Goal: Communication & Community: Participate in discussion

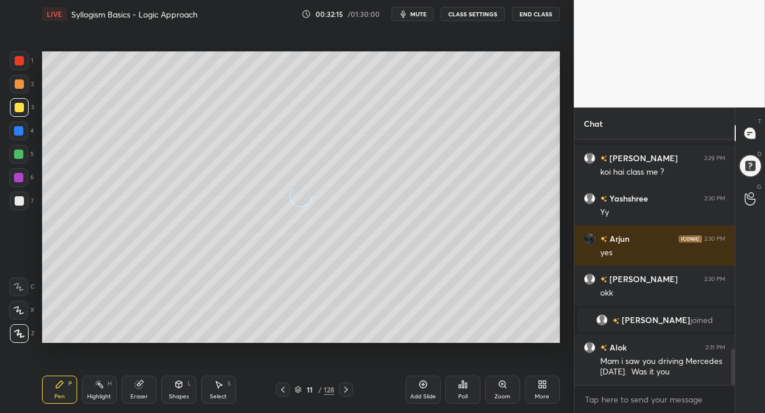
scroll to position [338, 526]
click at [280, 393] on icon at bounding box center [282, 389] width 9 height 9
click at [283, 388] on icon at bounding box center [282, 389] width 9 height 9
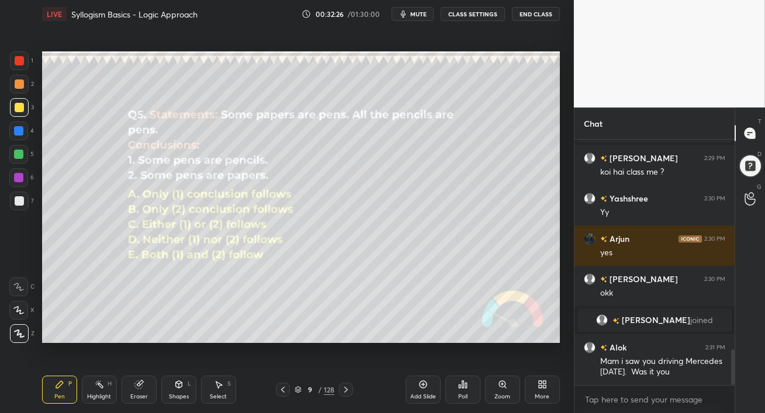
scroll to position [1445, 0]
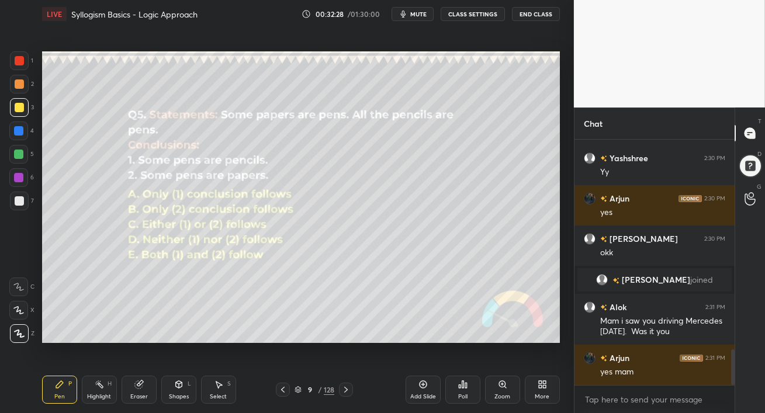
click at [347, 388] on icon at bounding box center [345, 389] width 9 height 9
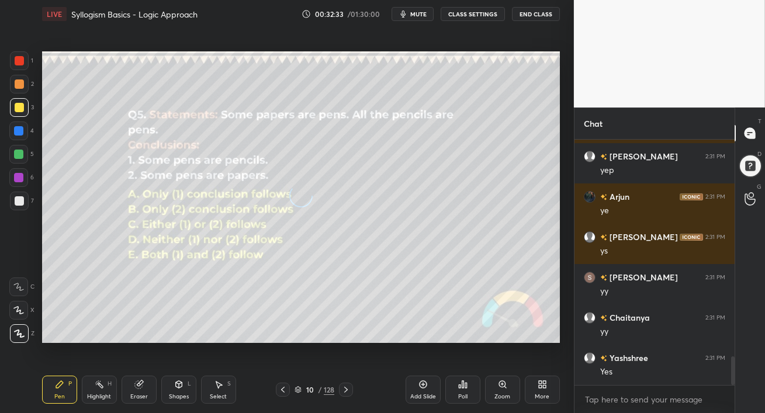
scroll to position [1868, 0]
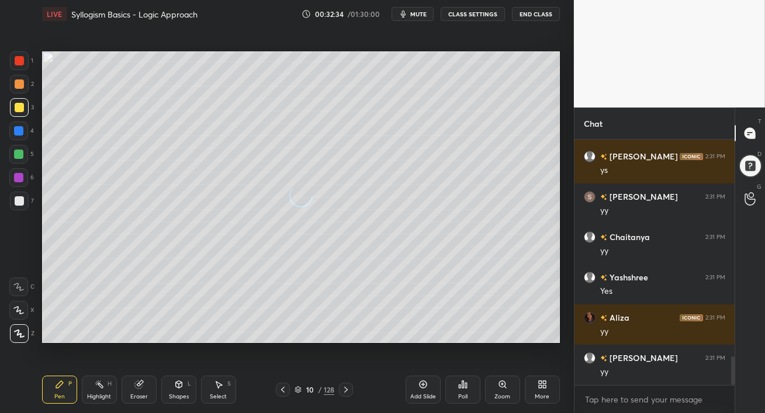
click at [346, 389] on icon at bounding box center [346, 390] width 4 height 6
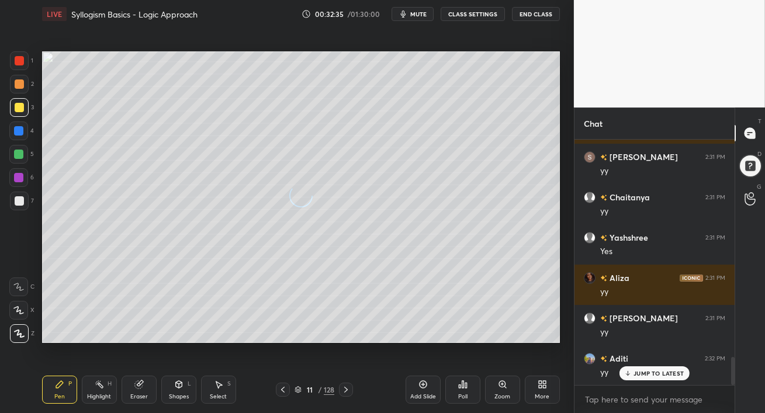
click at [346, 389] on icon at bounding box center [346, 390] width 4 height 6
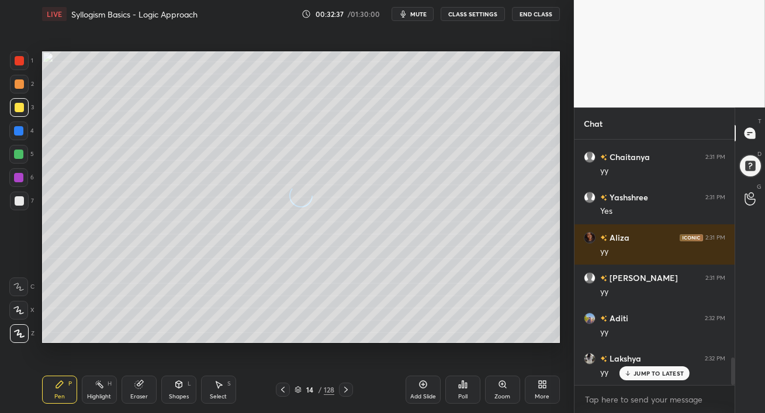
click at [346, 389] on icon at bounding box center [346, 390] width 4 height 6
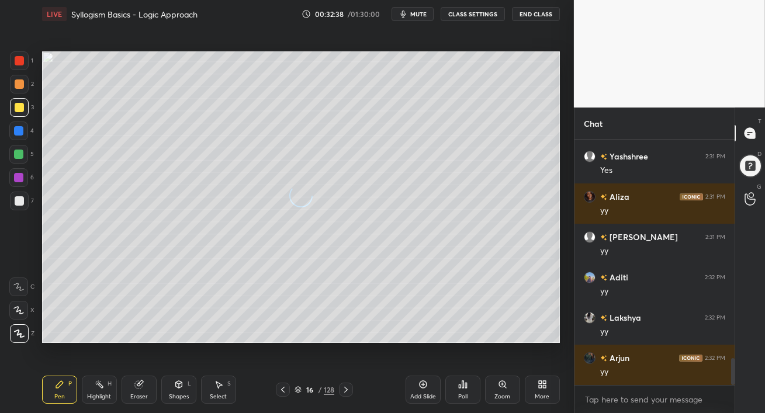
click at [346, 389] on icon at bounding box center [346, 390] width 4 height 6
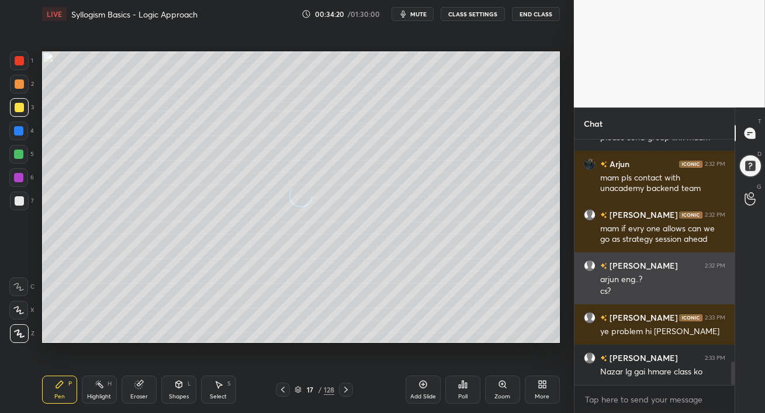
scroll to position [2396, 0]
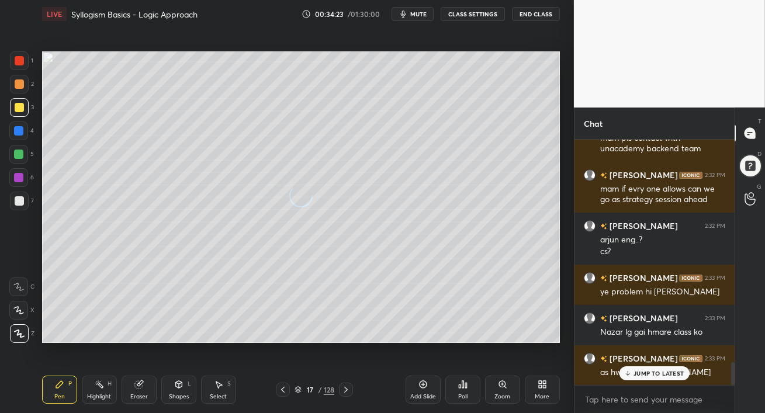
click at [642, 370] on p "JUMP TO LATEST" at bounding box center [658, 373] width 50 height 7
click at [635, 371] on p "JUMP TO LATEST" at bounding box center [658, 373] width 50 height 7
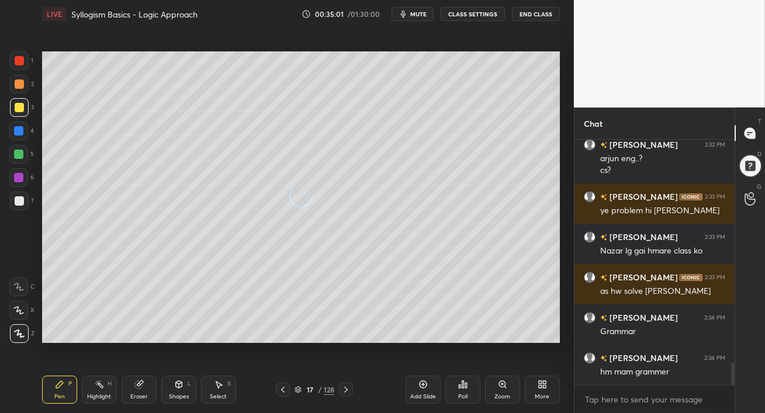
scroll to position [2527, 0]
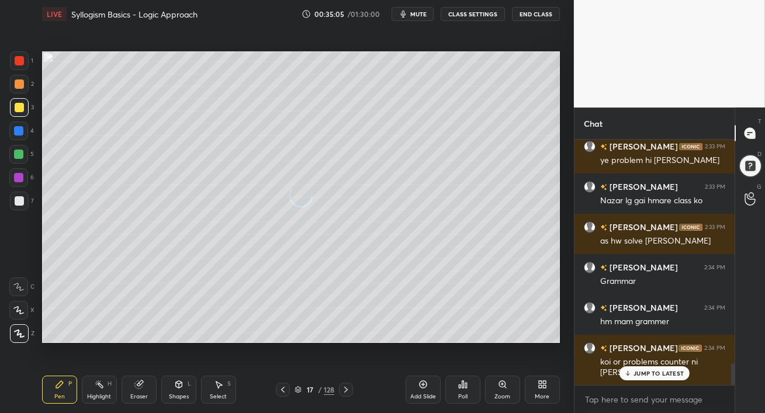
click at [644, 376] on p "JUMP TO LATEST" at bounding box center [658, 373] width 50 height 7
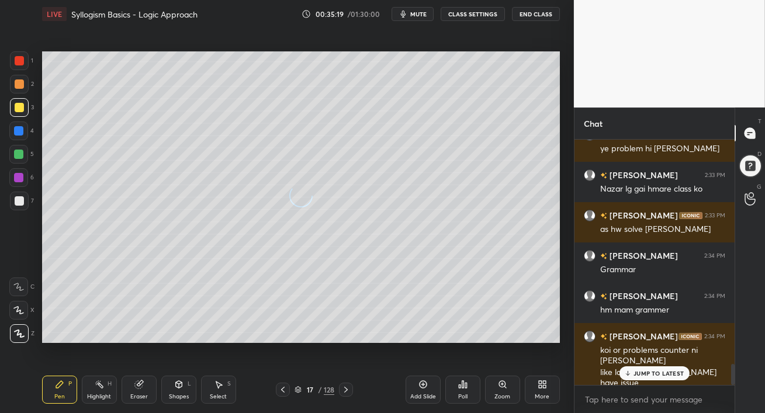
scroll to position [2579, 0]
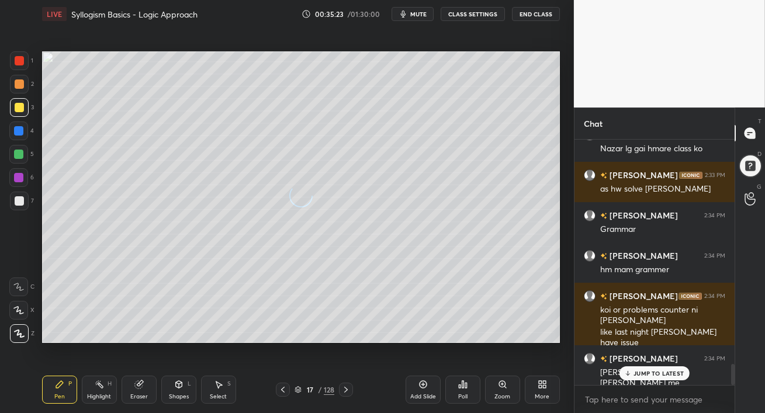
click at [650, 374] on p "JUMP TO LATEST" at bounding box center [658, 373] width 50 height 7
click at [18, 152] on div at bounding box center [18, 154] width 9 height 9
click at [19, 88] on div at bounding box center [19, 83] width 9 height 9
click at [19, 110] on div at bounding box center [19, 107] width 9 height 9
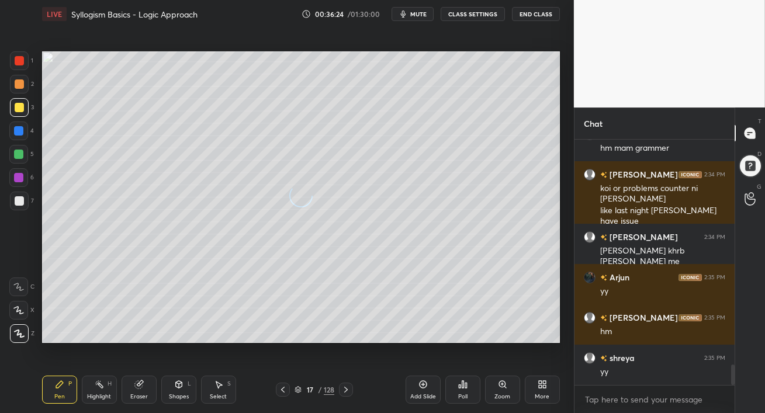
scroll to position [2740, 0]
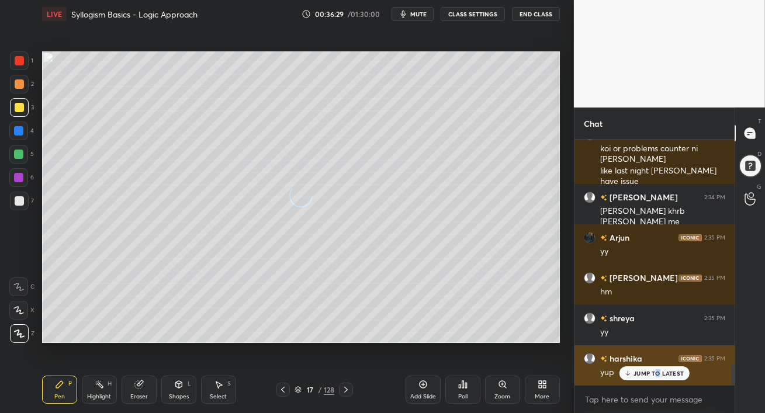
drag, startPoint x: 657, startPoint y: 372, endPoint x: 641, endPoint y: 354, distance: 23.6
click at [657, 371] on p "JUMP TO LATEST" at bounding box center [658, 373] width 50 height 7
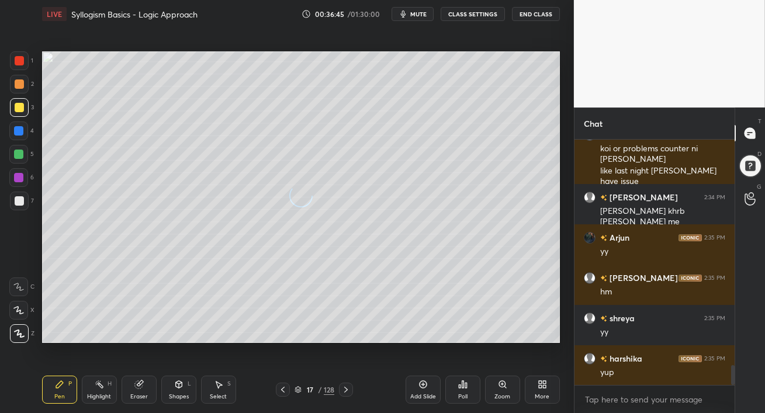
scroll to position [2769, 0]
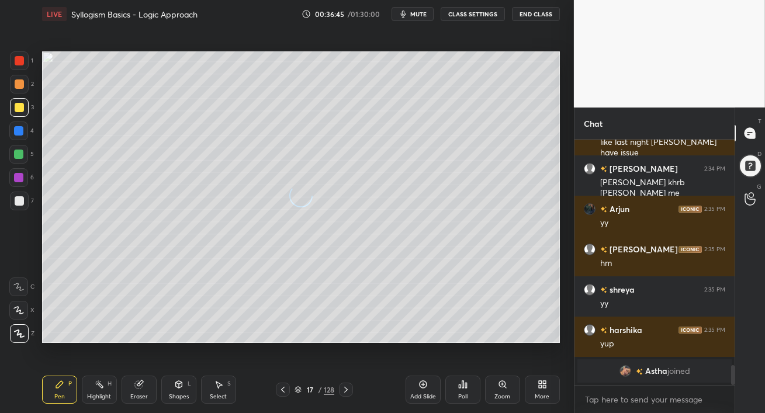
click at [635, 374] on div "grid" at bounding box center [639, 371] width 9 height 12
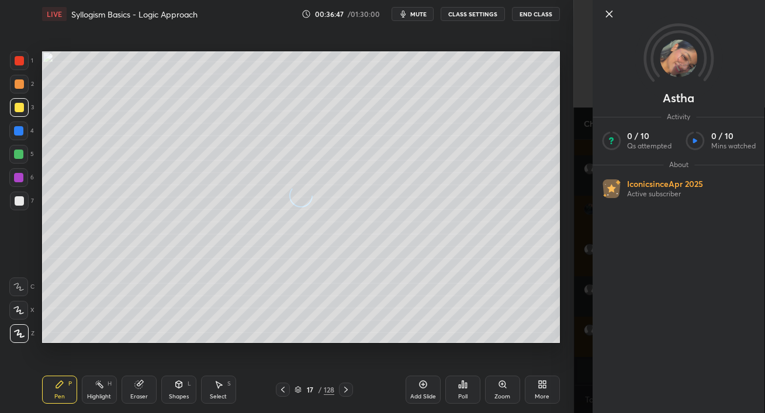
click at [12, 155] on div at bounding box center [18, 154] width 19 height 19
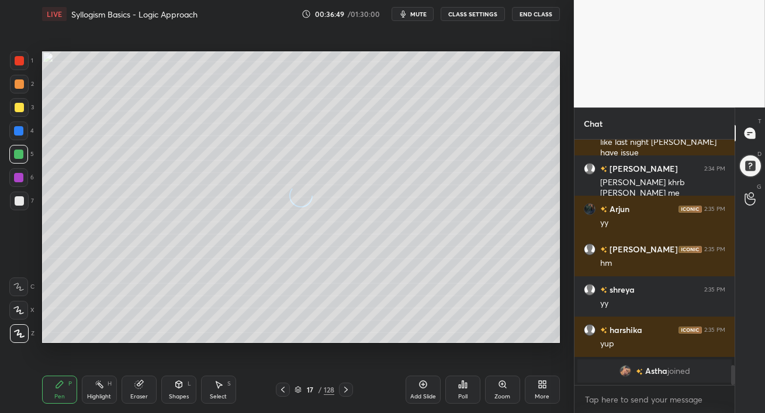
click at [15, 159] on div at bounding box center [18, 154] width 19 height 19
click at [19, 155] on div at bounding box center [18, 154] width 9 height 9
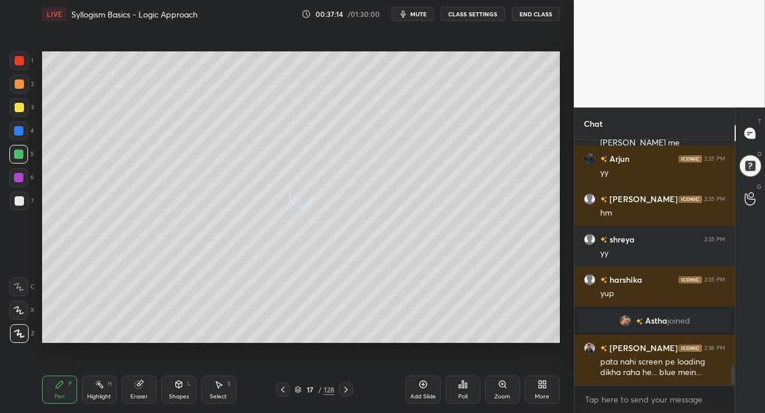
scroll to position [2859, 0]
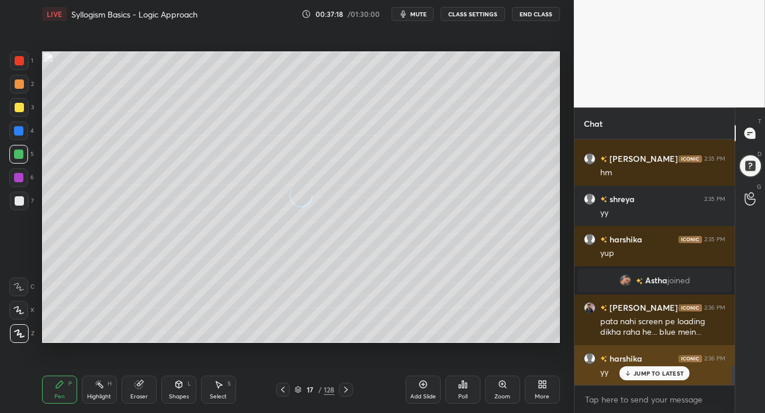
click at [645, 377] on div "JUMP TO LATEST" at bounding box center [654, 373] width 70 height 14
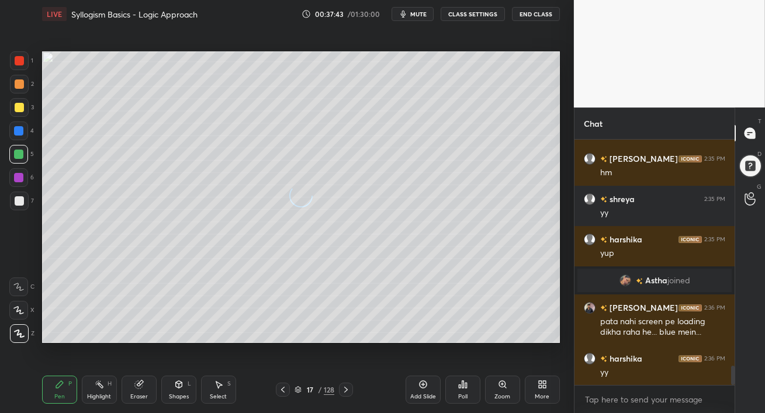
click at [21, 132] on div at bounding box center [18, 130] width 9 height 9
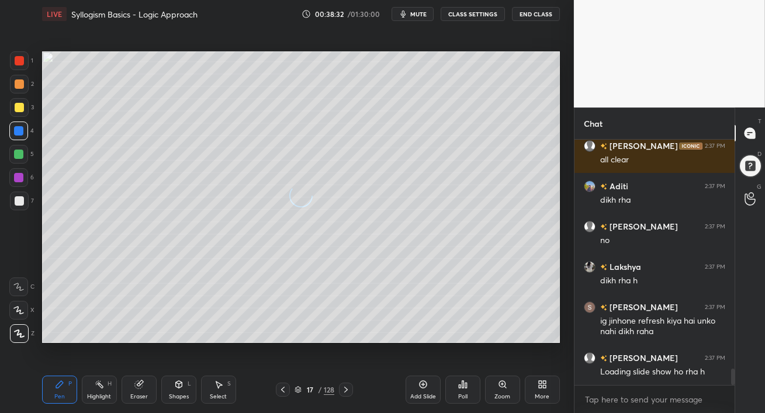
scroll to position [3485, 0]
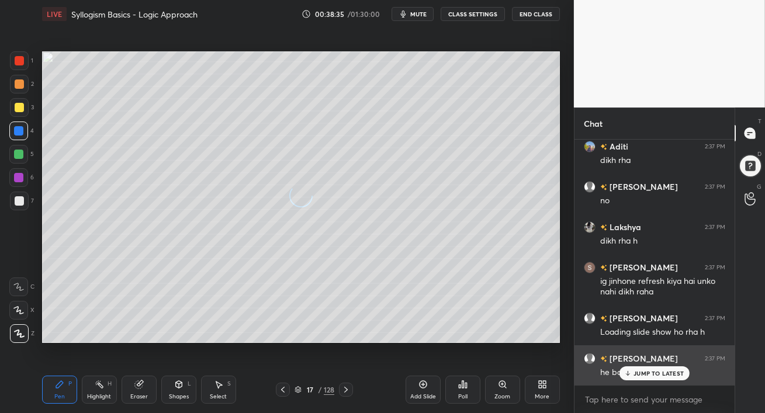
click at [661, 370] on p "JUMP TO LATEST" at bounding box center [658, 373] width 50 height 7
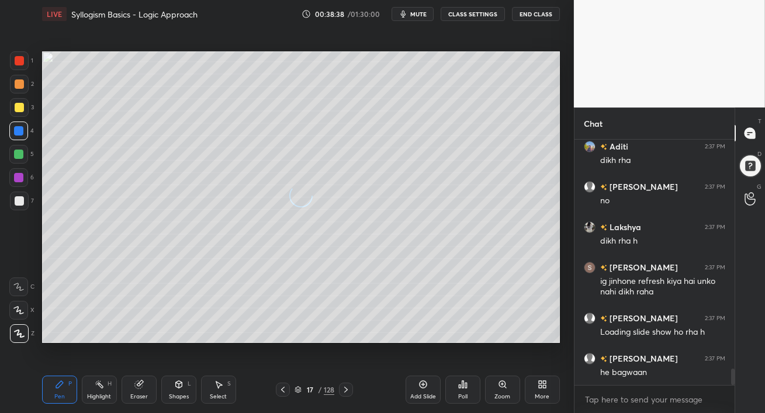
click at [15, 156] on div at bounding box center [18, 154] width 9 height 9
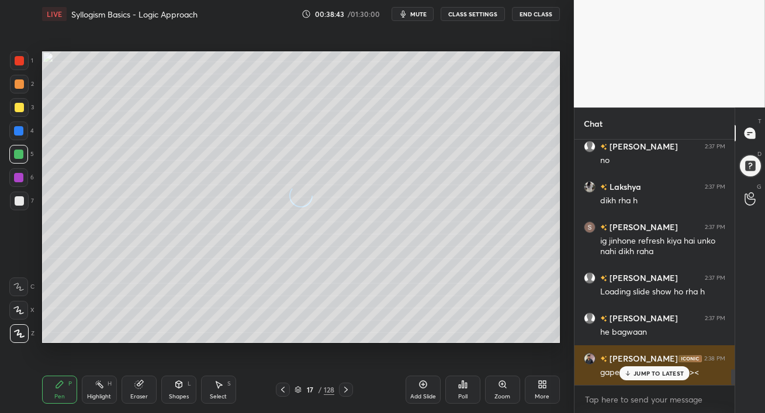
click at [642, 372] on p "JUMP TO LATEST" at bounding box center [658, 373] width 50 height 7
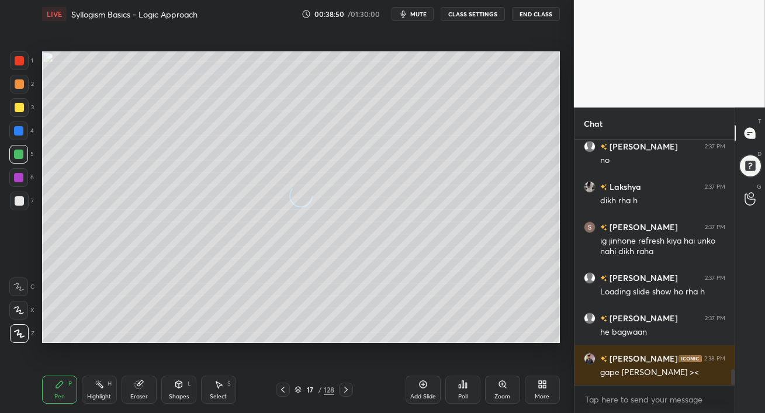
click at [16, 174] on div at bounding box center [18, 177] width 9 height 9
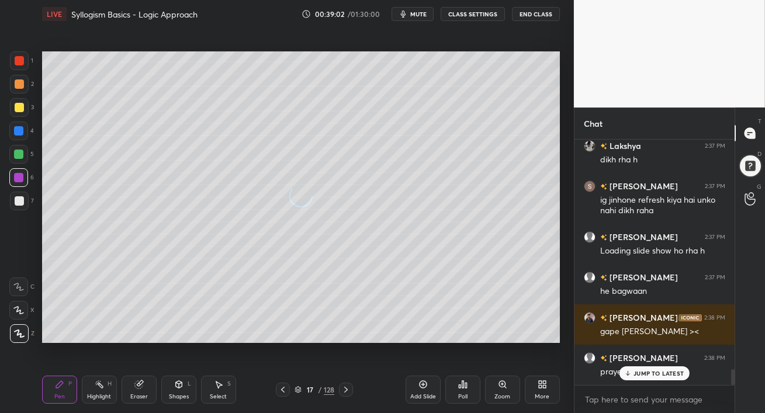
scroll to position [3616, 0]
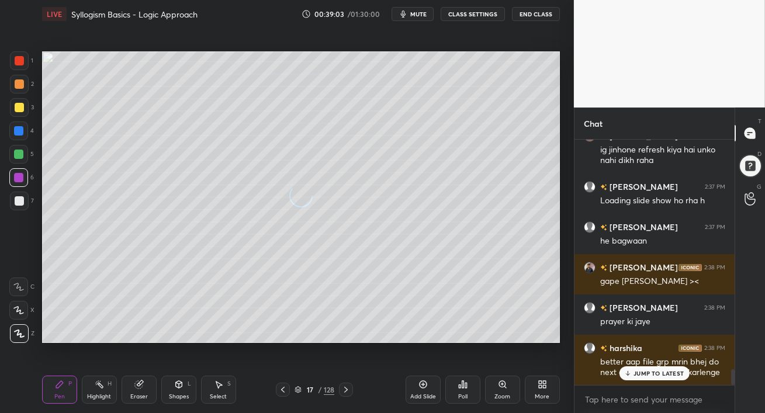
click at [647, 371] on p "JUMP TO LATEST" at bounding box center [658, 373] width 50 height 7
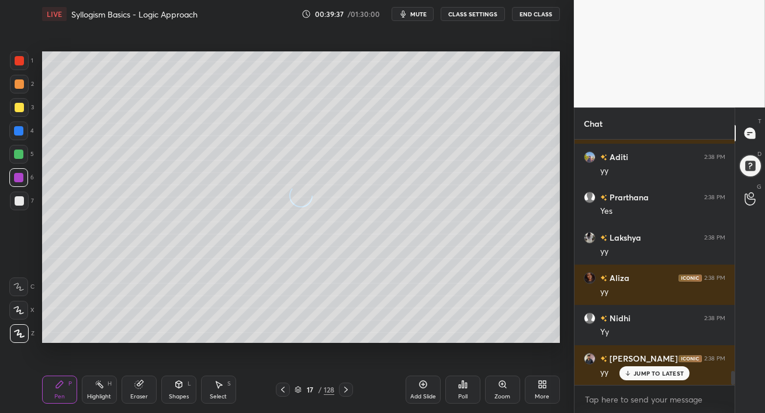
scroll to position [4060, 0]
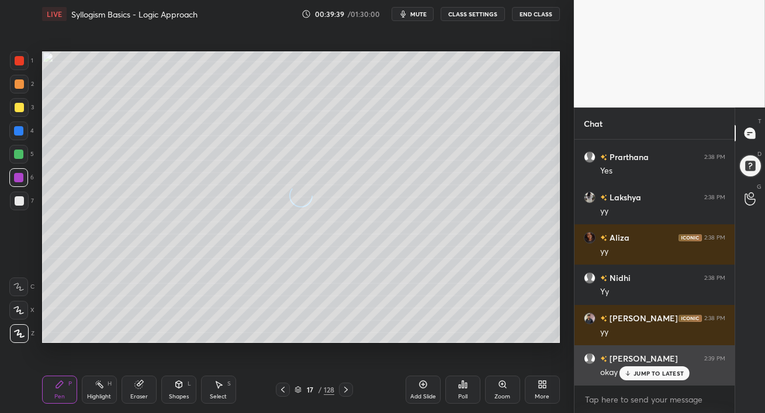
click at [642, 380] on div "JUMP TO LATEST" at bounding box center [654, 373] width 70 height 14
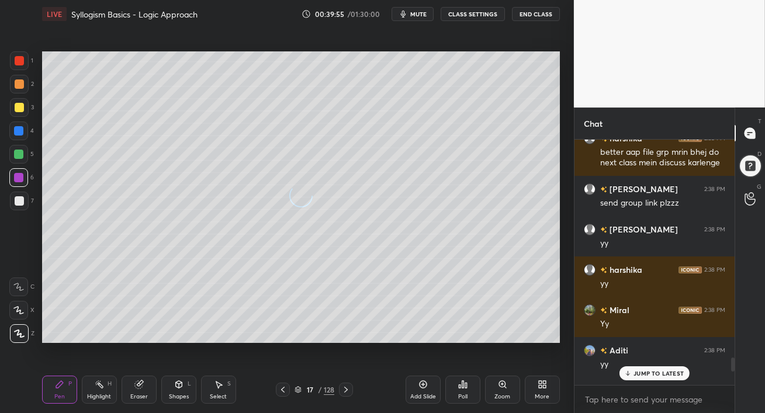
scroll to position [3825, 0]
click at [408, 10] on icon "button" at bounding box center [402, 13] width 9 height 9
click at [409, 10] on span "unmute" at bounding box center [416, 14] width 25 height 8
click at [414, 10] on span "mute" at bounding box center [418, 14] width 16 height 8
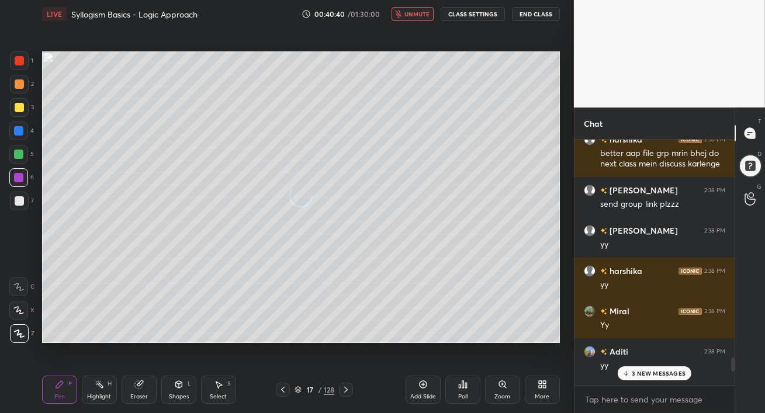
click at [414, 10] on span "unmute" at bounding box center [416, 14] width 25 height 8
click at [649, 372] on p "5 NEW MESSAGES" at bounding box center [658, 373] width 54 height 7
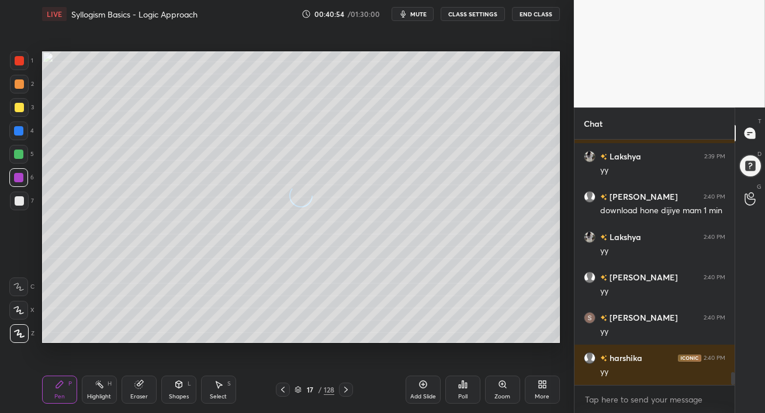
scroll to position [4422, 0]
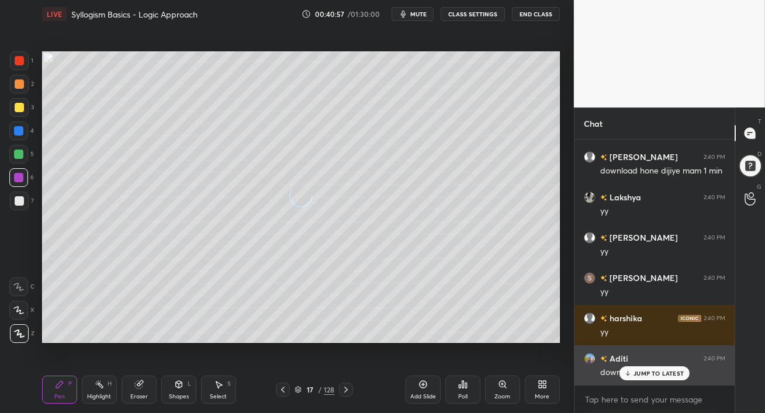
click at [658, 374] on p "JUMP TO LATEST" at bounding box center [658, 373] width 50 height 7
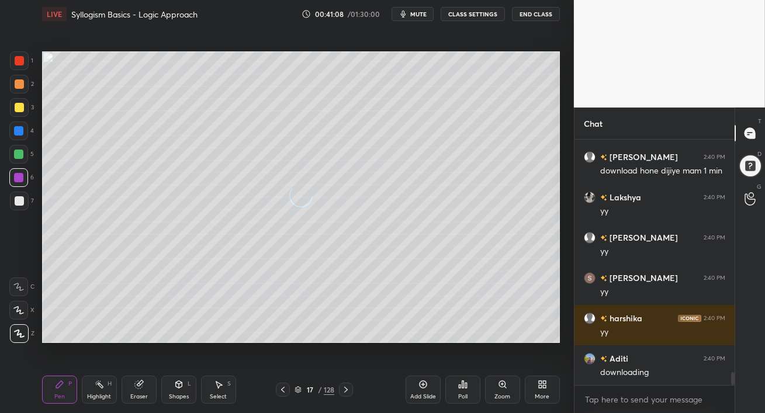
click at [282, 392] on icon at bounding box center [282, 389] width 9 height 9
click at [285, 389] on icon at bounding box center [282, 389] width 9 height 9
click at [283, 390] on icon at bounding box center [282, 389] width 9 height 9
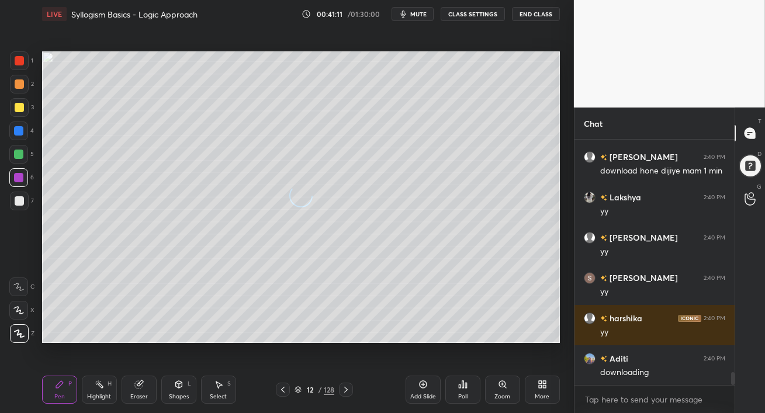
click at [341, 390] on icon at bounding box center [345, 389] width 9 height 9
click at [342, 390] on icon at bounding box center [345, 389] width 9 height 9
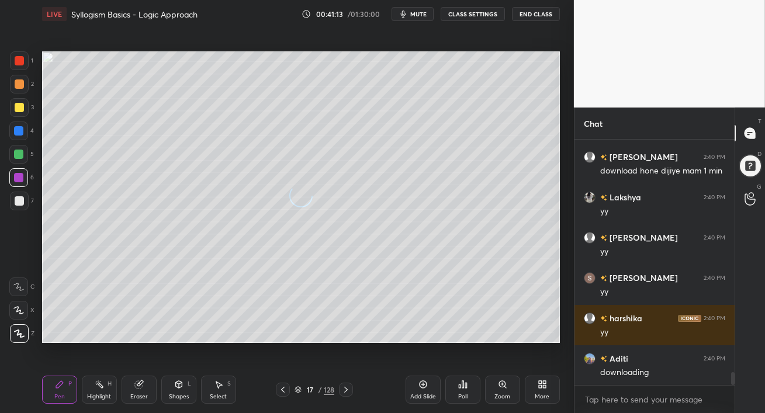
click at [342, 390] on icon at bounding box center [345, 389] width 9 height 9
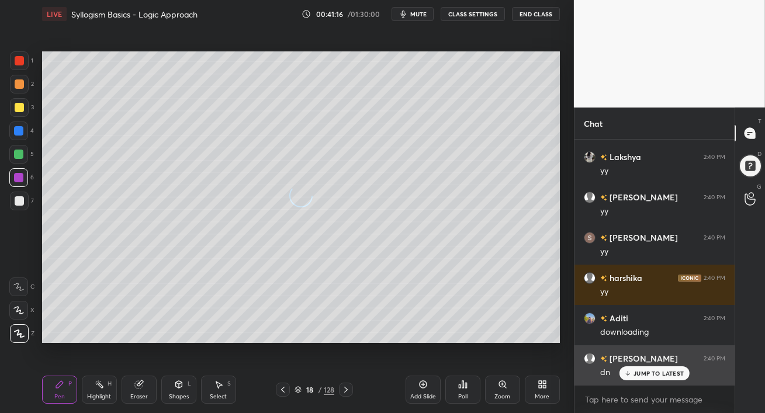
click at [623, 369] on div "JUMP TO LATEST" at bounding box center [654, 373] width 70 height 14
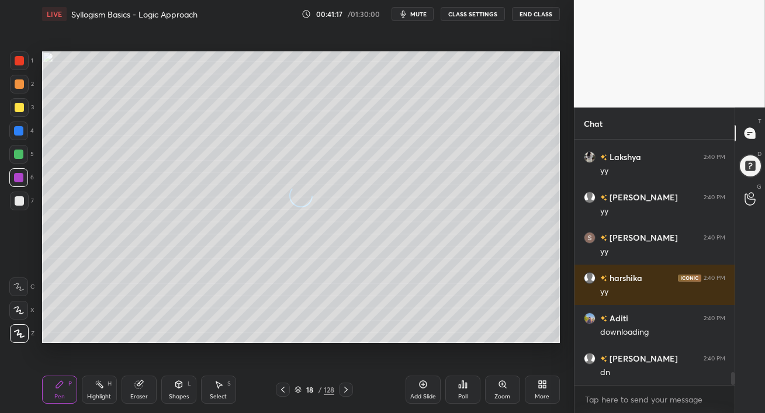
click at [287, 391] on div at bounding box center [283, 390] width 14 height 14
click at [286, 392] on icon at bounding box center [282, 389] width 9 height 9
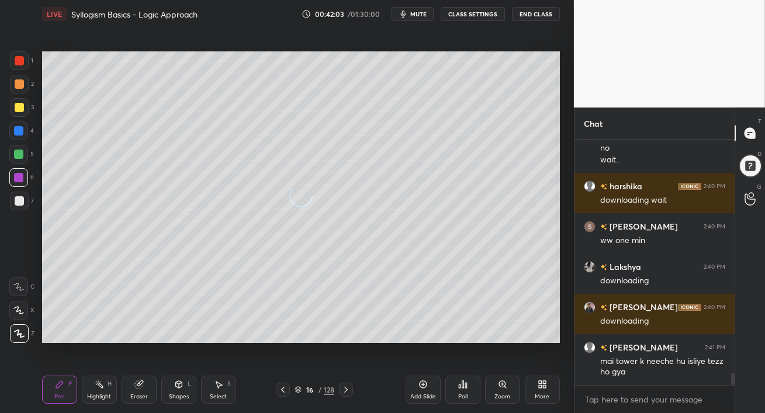
scroll to position [4739, 0]
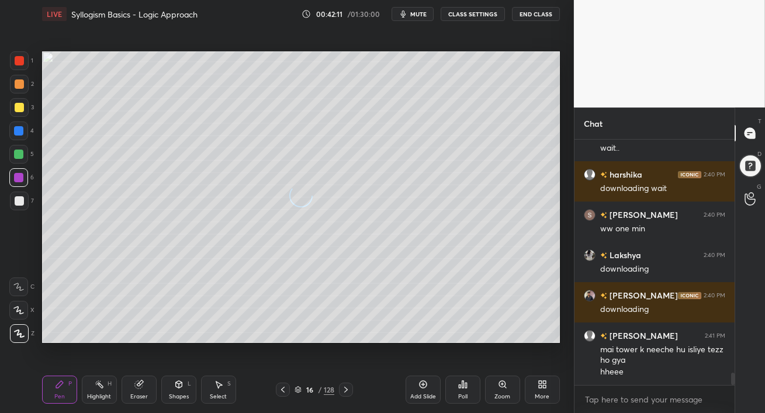
click at [412, 19] on button "mute" at bounding box center [412, 14] width 42 height 14
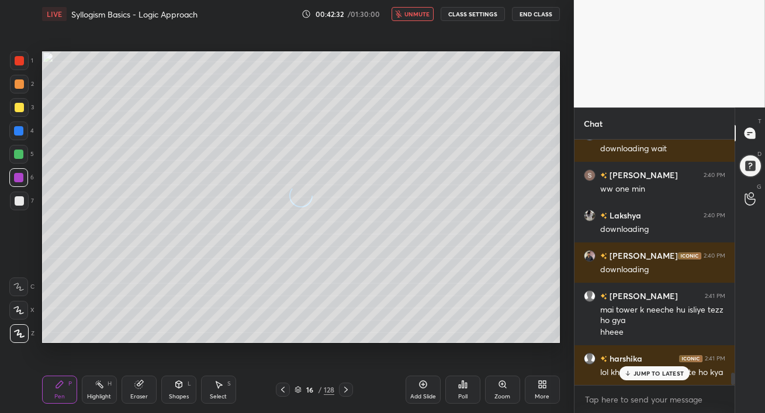
click at [640, 370] on p "JUMP TO LATEST" at bounding box center [658, 373] width 50 height 7
click at [418, 11] on span "unmute" at bounding box center [416, 14] width 25 height 8
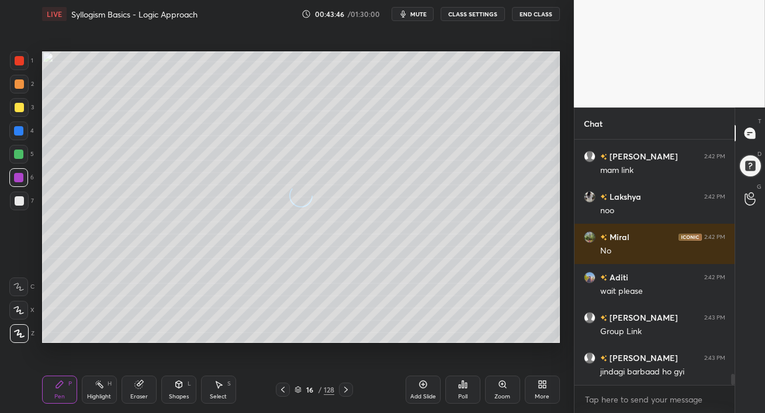
scroll to position [5182, 0]
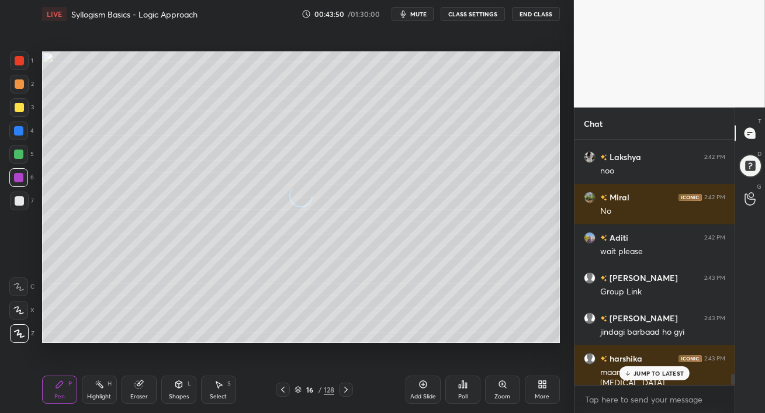
click at [648, 370] on p "JUMP TO LATEST" at bounding box center [658, 373] width 50 height 7
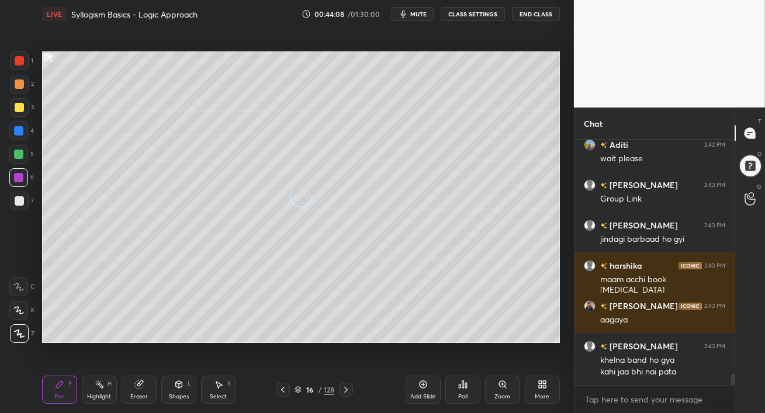
scroll to position [5286, 0]
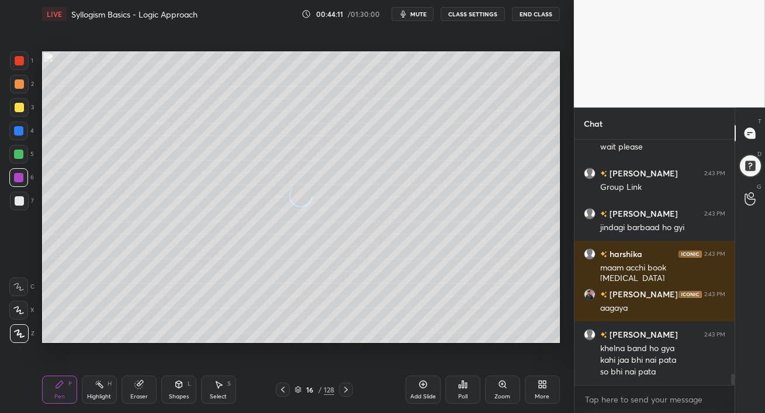
click at [421, 12] on span "mute" at bounding box center [418, 14] width 16 height 8
click at [419, 12] on span "unmute" at bounding box center [416, 14] width 25 height 8
click at [419, 12] on span "mute" at bounding box center [418, 14] width 16 height 8
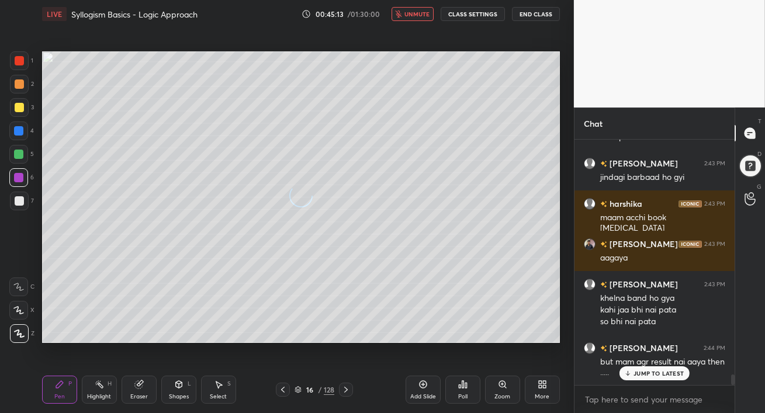
click at [419, 12] on span "unmute" at bounding box center [416, 14] width 25 height 8
click at [641, 377] on div "JUMP TO LATEST" at bounding box center [654, 373] width 70 height 14
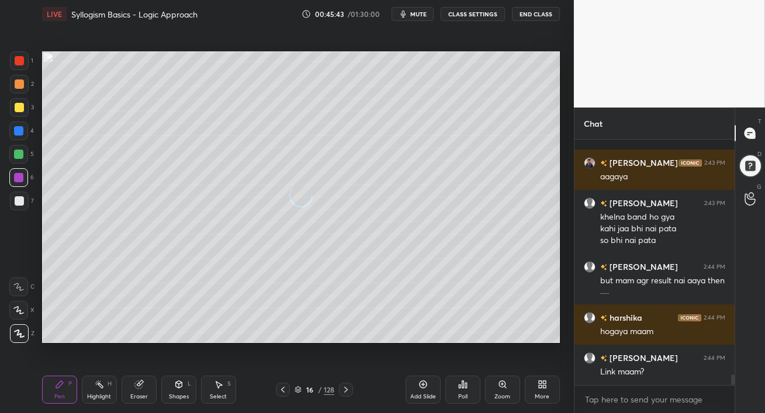
scroll to position [5483, 0]
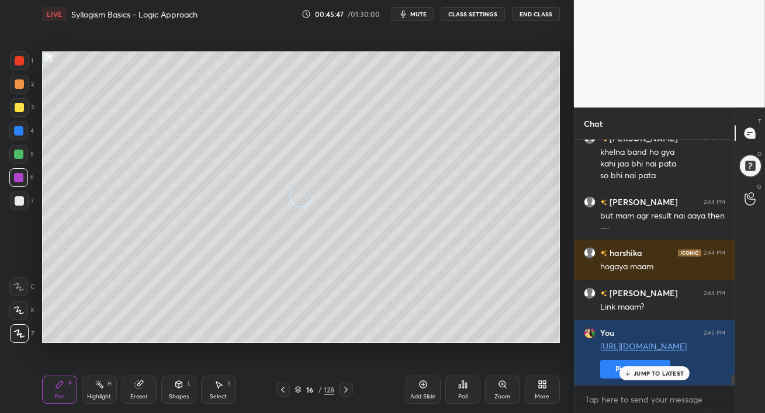
click at [673, 377] on div "JUMP TO LATEST" at bounding box center [654, 373] width 70 height 14
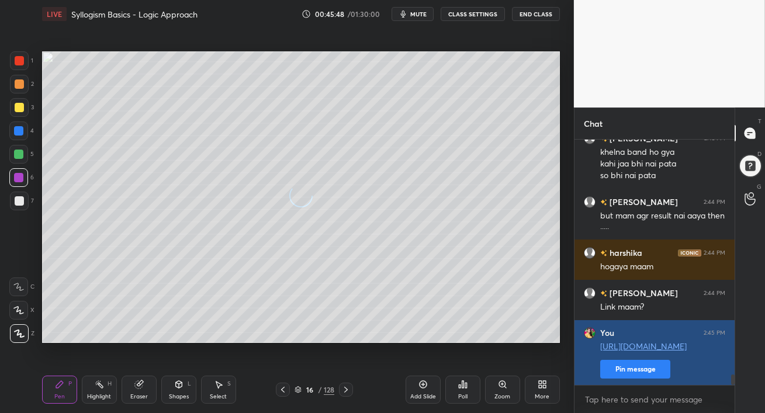
click at [648, 367] on div "[PERSON_NAME] 2:43 PM aagaya [PERSON_NAME] 2:43 PM khelna band ho gya kahi jaa …" at bounding box center [654, 262] width 160 height 245
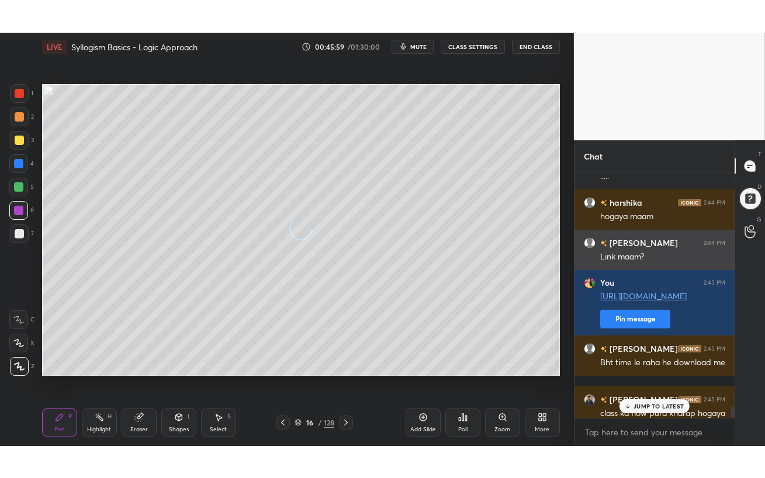
scroll to position [5584, 0]
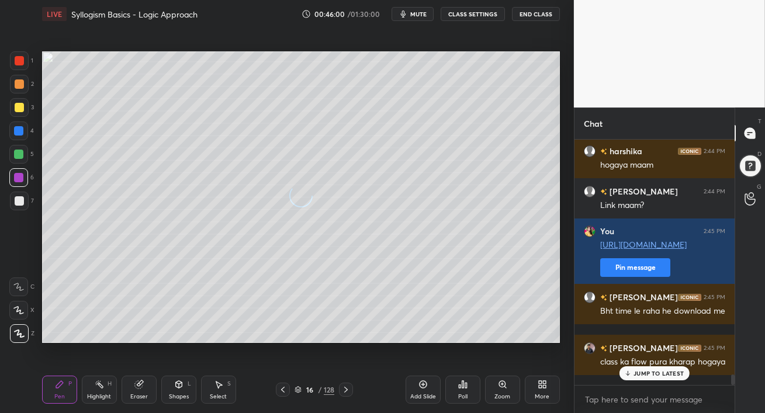
click at [654, 377] on div "JUMP TO LATEST" at bounding box center [654, 373] width 70 height 14
click at [347, 387] on icon at bounding box center [345, 389] width 9 height 9
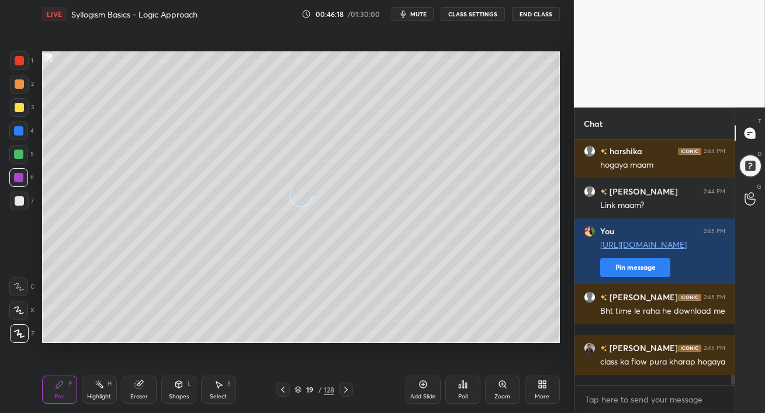
click at [347, 387] on icon at bounding box center [345, 389] width 9 height 9
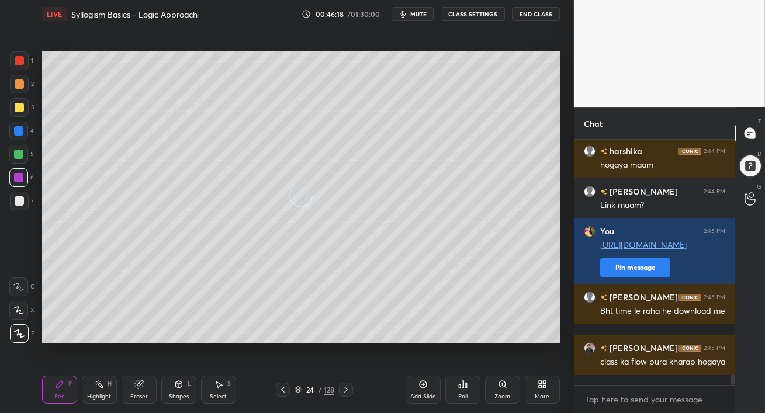
click at [347, 387] on icon at bounding box center [345, 389] width 9 height 9
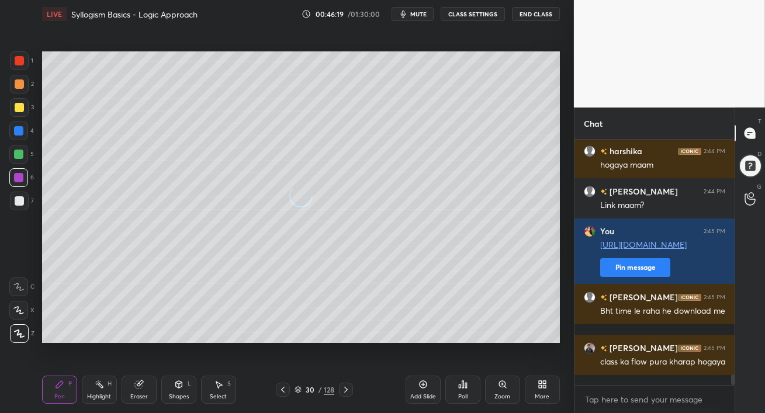
click at [347, 387] on icon at bounding box center [345, 389] width 9 height 9
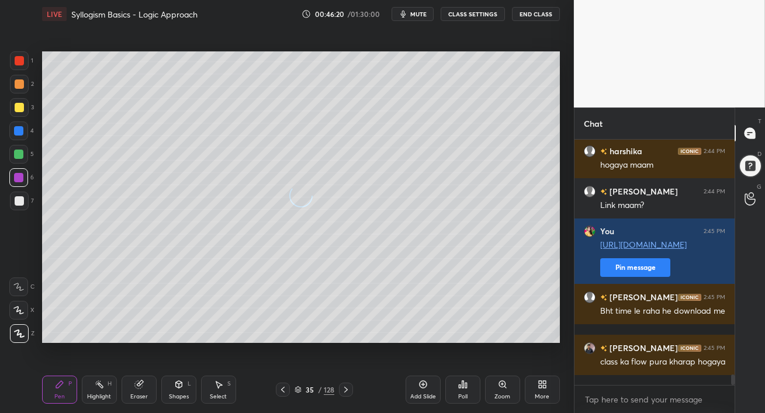
click at [347, 387] on icon at bounding box center [345, 389] width 9 height 9
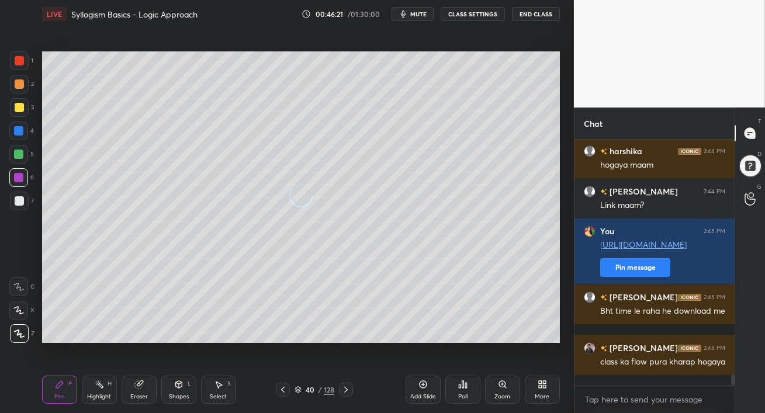
click at [347, 387] on icon at bounding box center [345, 389] width 9 height 9
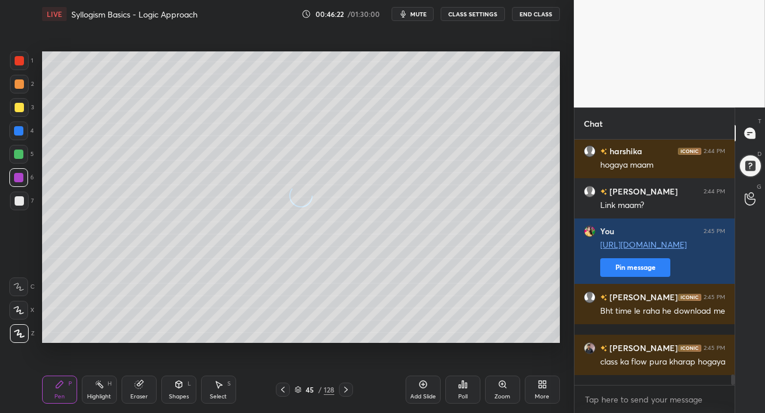
click at [347, 387] on icon at bounding box center [345, 389] width 9 height 9
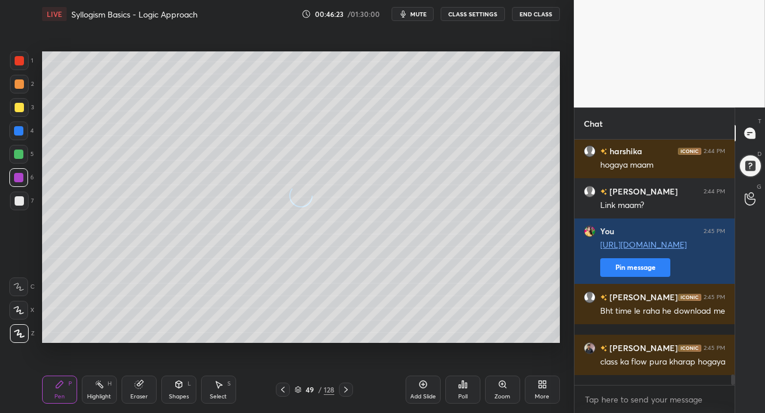
click at [347, 387] on icon at bounding box center [345, 389] width 9 height 9
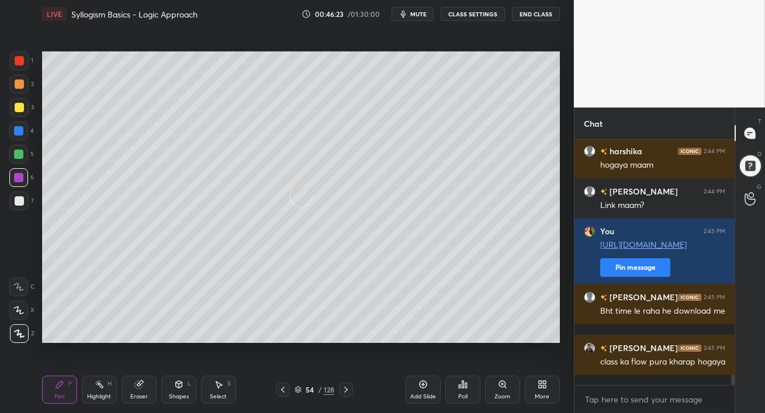
click at [347, 387] on icon at bounding box center [345, 389] width 9 height 9
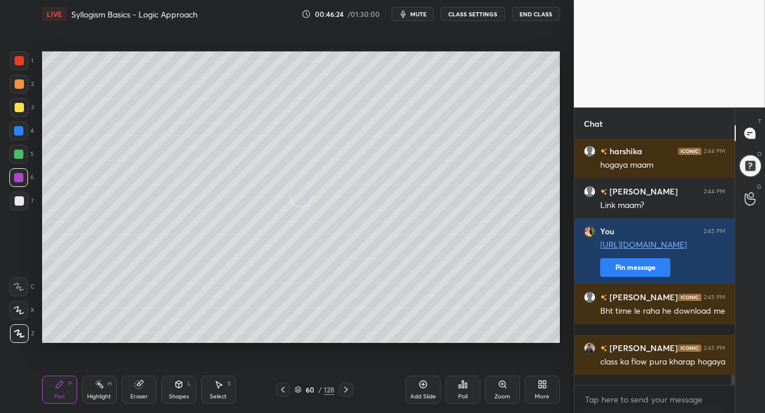
click at [347, 387] on icon at bounding box center [345, 389] width 9 height 9
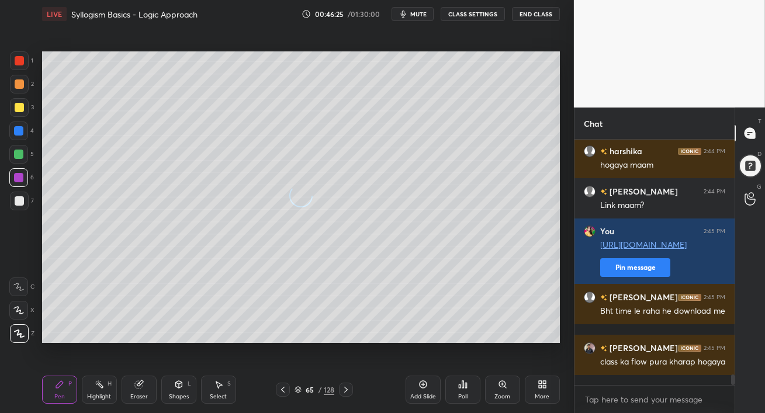
click at [347, 387] on icon at bounding box center [345, 389] width 9 height 9
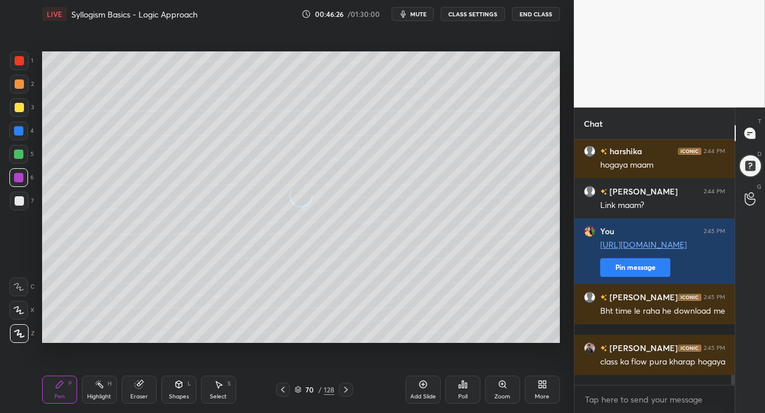
click at [347, 387] on icon at bounding box center [345, 389] width 9 height 9
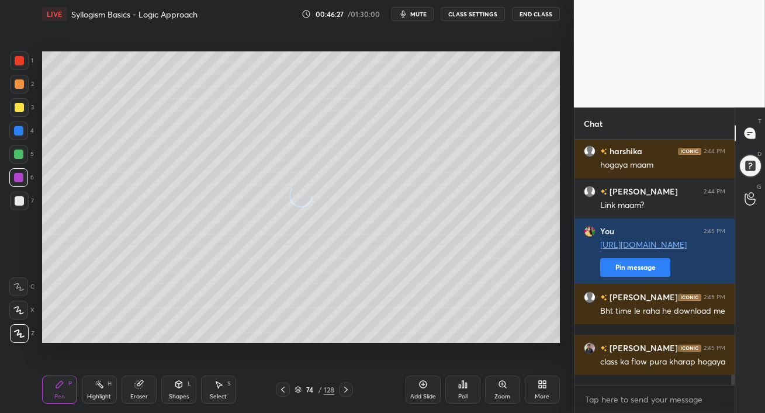
click at [347, 387] on icon at bounding box center [345, 389] width 9 height 9
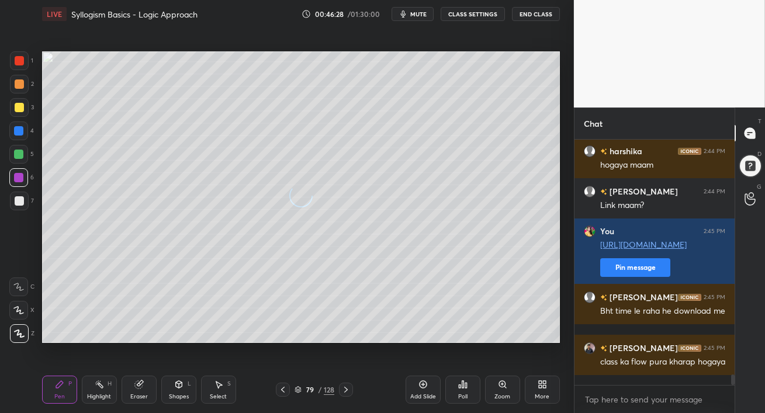
click at [347, 387] on icon at bounding box center [345, 389] width 9 height 9
click at [544, 385] on icon at bounding box center [544, 386] width 3 height 3
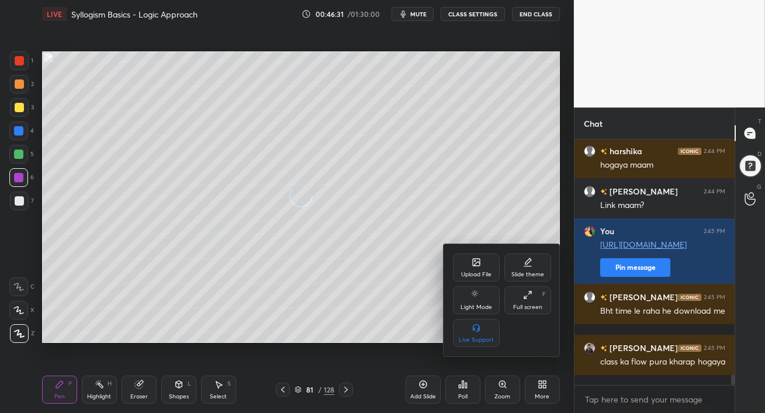
click at [526, 304] on div "Full screen" at bounding box center [527, 307] width 29 height 6
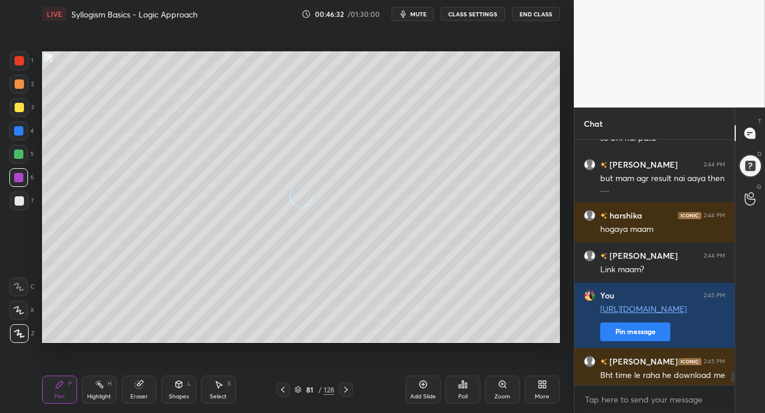
type textarea "x"
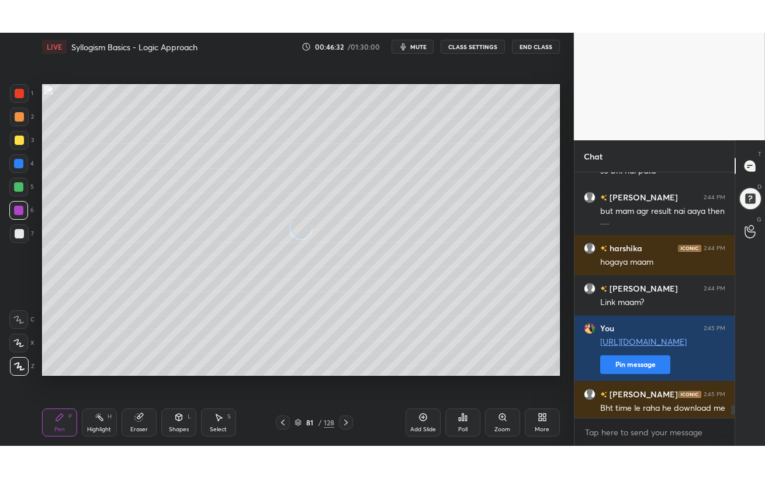
scroll to position [5560, 0]
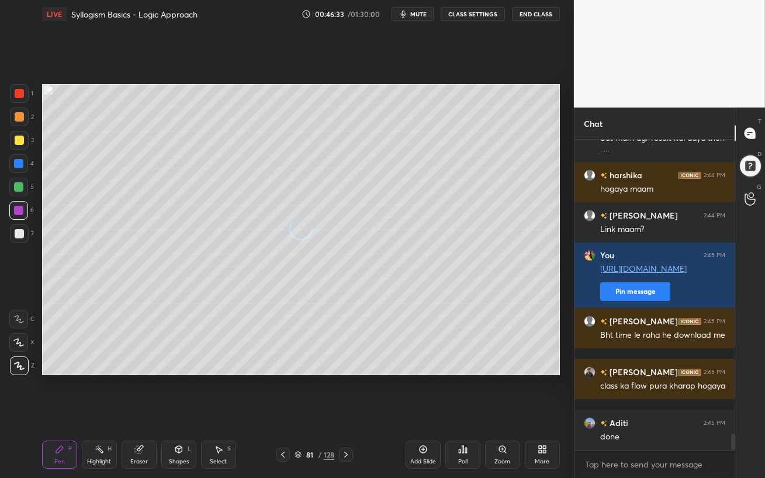
click at [539, 412] on icon at bounding box center [541, 449] width 9 height 9
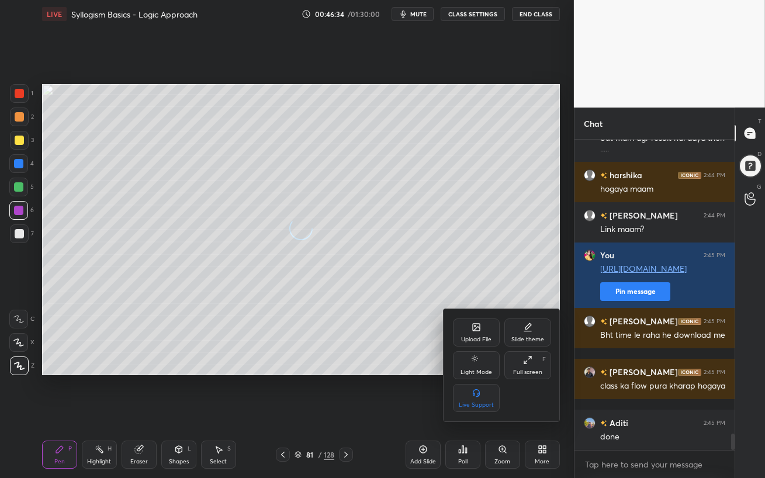
click at [528, 327] on icon at bounding box center [528, 326] width 6 height 6
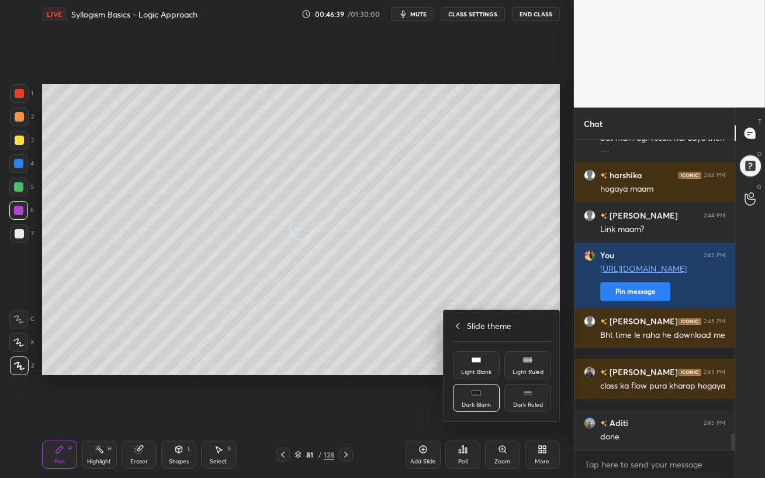
click at [325, 370] on div at bounding box center [382, 239] width 765 height 478
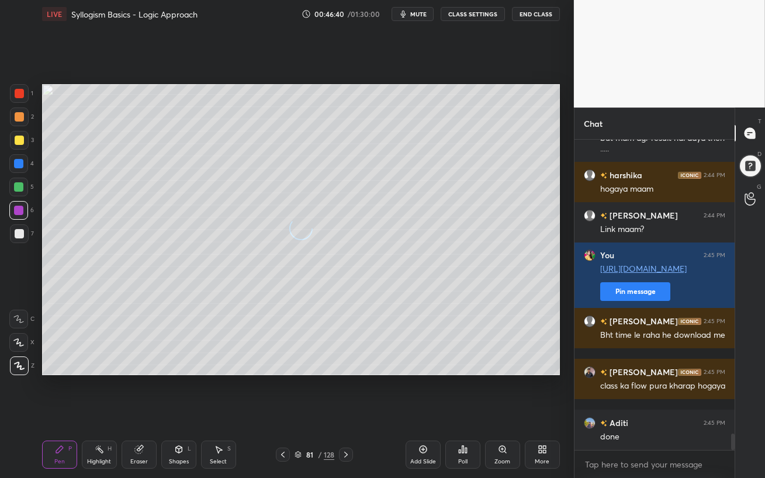
click at [543, 412] on icon at bounding box center [544, 447] width 3 height 3
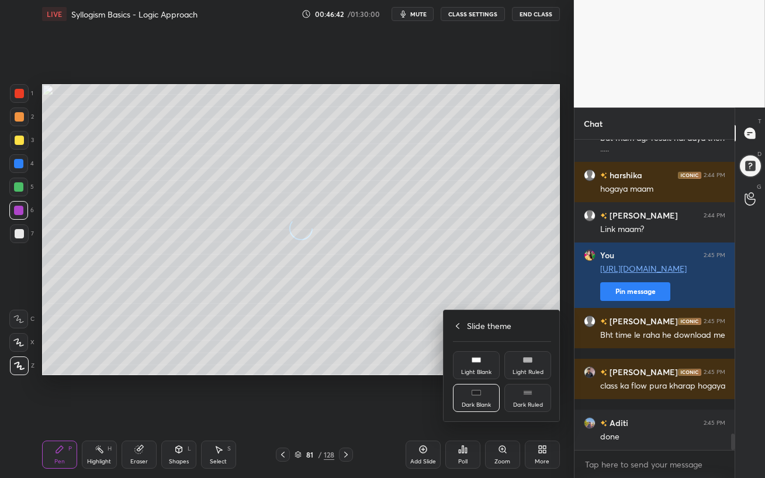
click at [457, 412] on div at bounding box center [382, 239] width 765 height 478
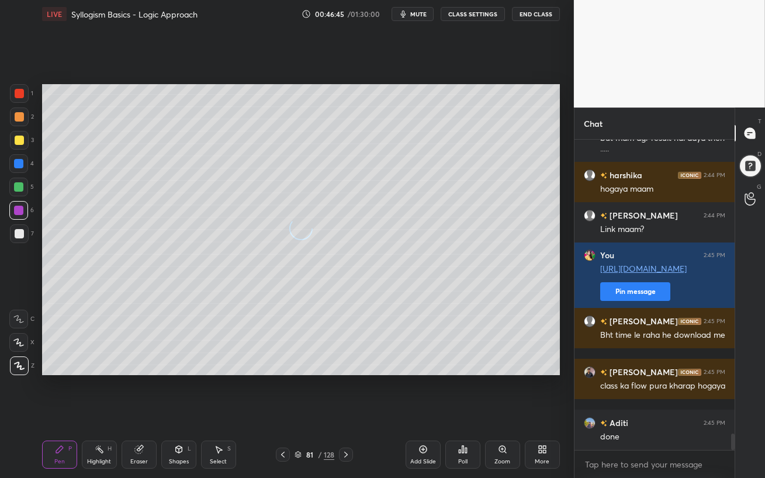
click at [414, 412] on div "Add Slide" at bounding box center [422, 454] width 35 height 28
click at [540, 412] on icon at bounding box center [540, 451] width 3 height 3
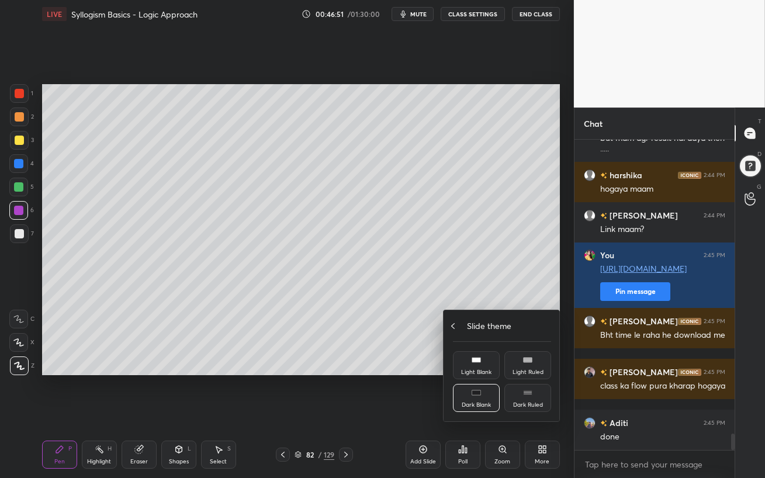
click at [461, 325] on div "Slide theme" at bounding box center [502, 326] width 98 height 12
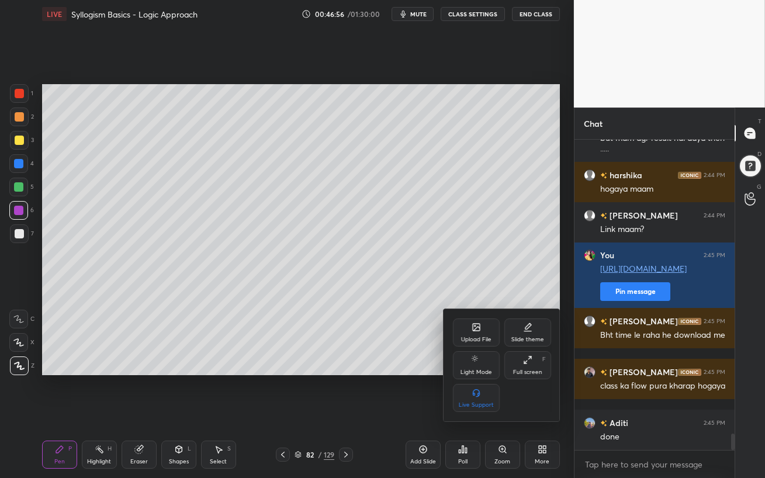
click at [411, 333] on div at bounding box center [382, 239] width 765 height 478
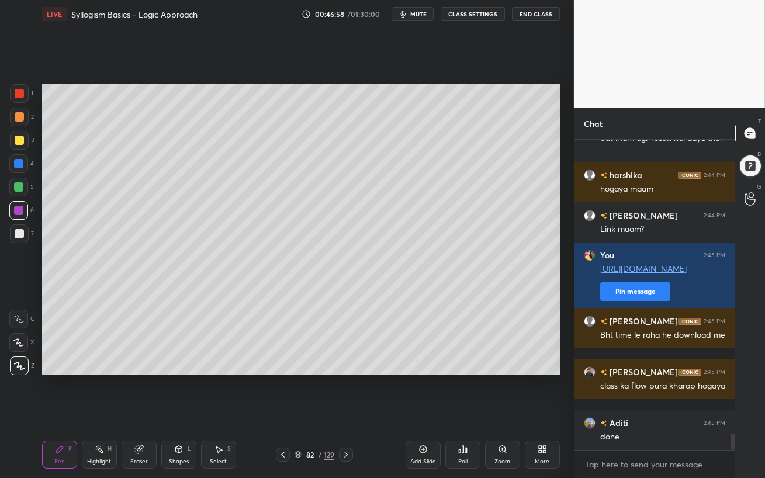
click at [482, 15] on button "CLASS SETTINGS" at bounding box center [472, 14] width 64 height 14
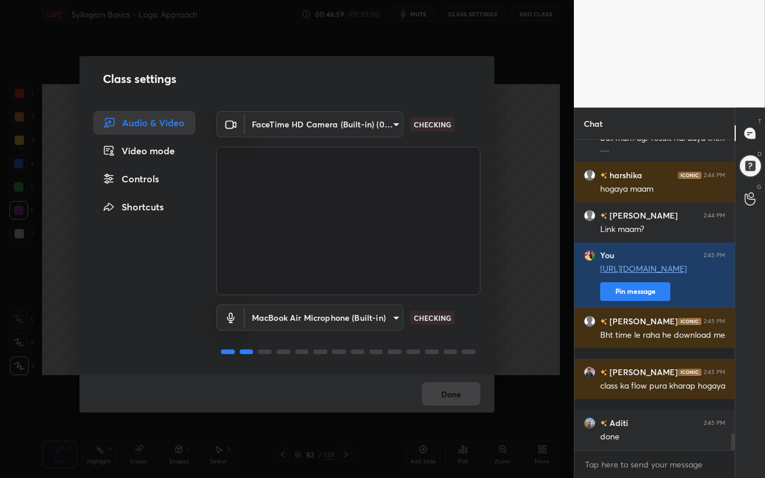
click at [482, 15] on div "Class settings Audio & Video Video mode Controls Shortcuts FaceTime HD Camera (…" at bounding box center [287, 239] width 574 height 478
click at [140, 174] on div "Controls" at bounding box center [144, 178] width 102 height 23
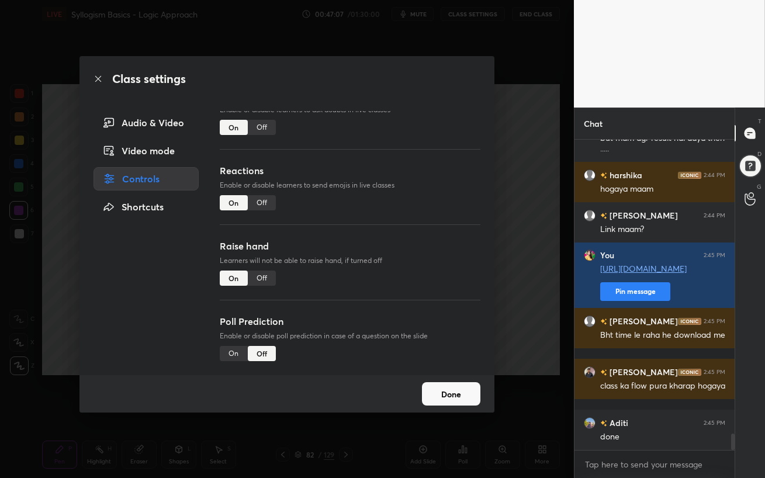
scroll to position [0, 0]
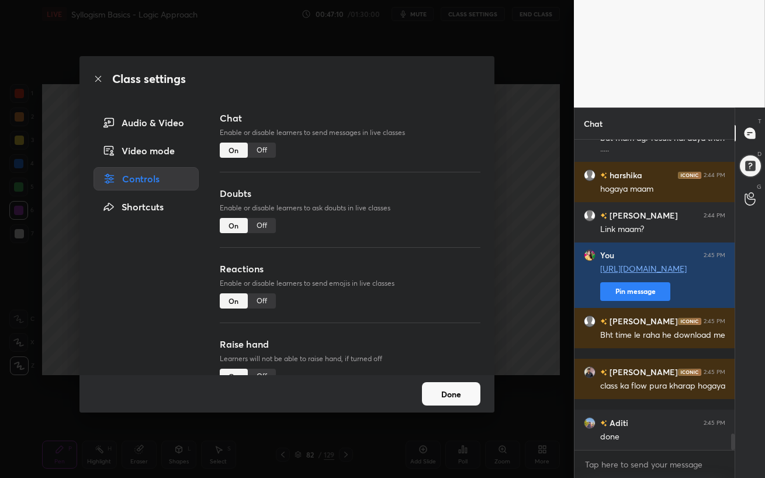
click at [266, 154] on div "Off" at bounding box center [262, 150] width 28 height 15
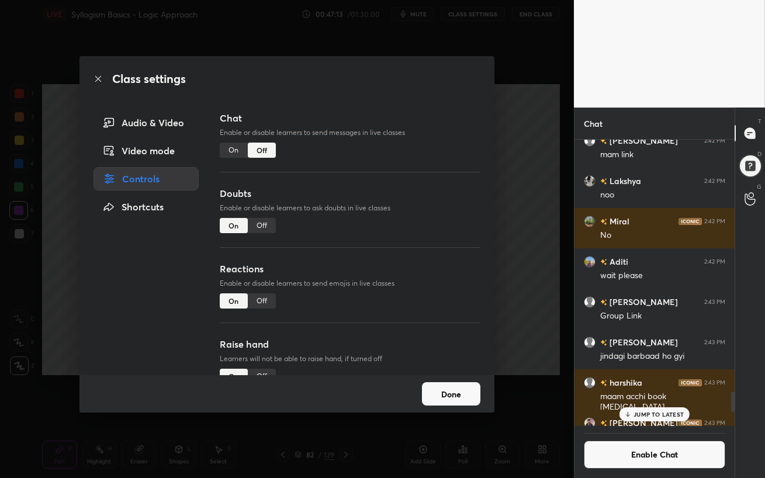
click at [258, 225] on div "Off" at bounding box center [262, 225] width 28 height 15
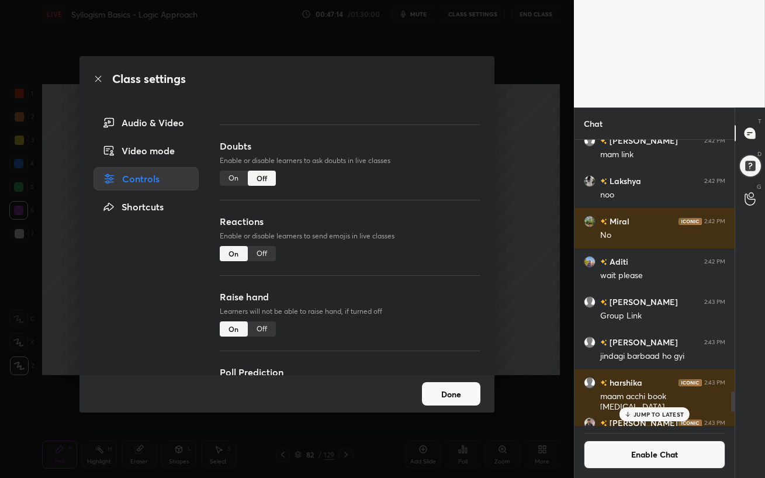
scroll to position [54, 0]
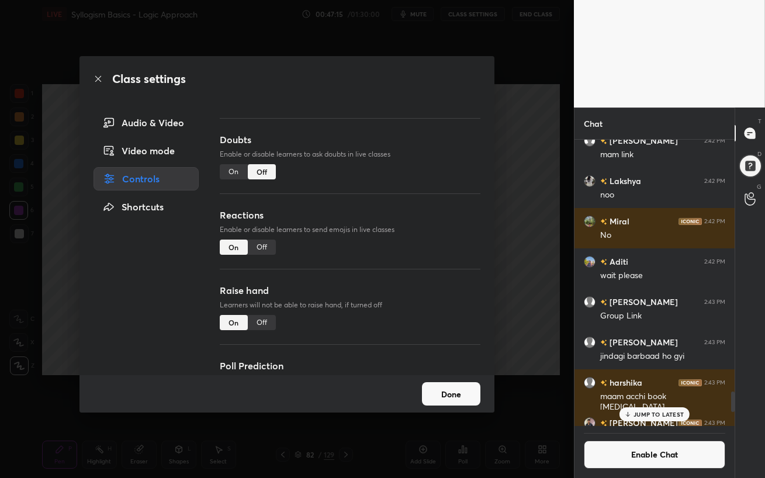
click at [261, 247] on div "Off" at bounding box center [262, 246] width 28 height 15
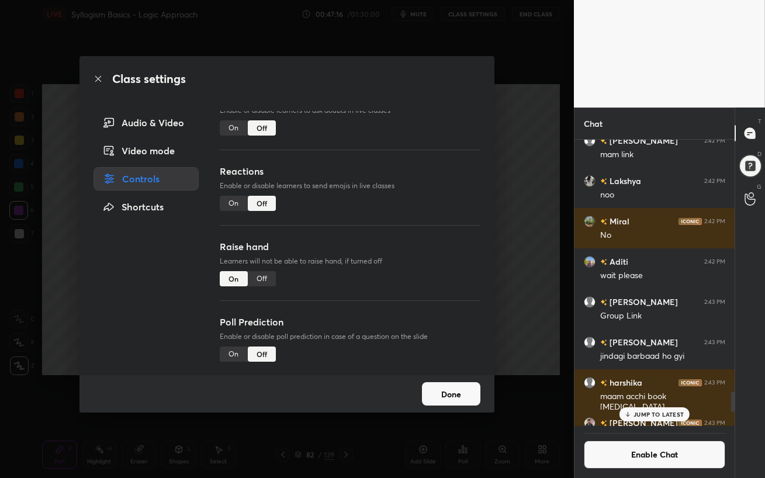
scroll to position [101, 0]
click at [262, 276] on div "Off" at bounding box center [262, 277] width 28 height 15
click at [148, 204] on div "Shortcuts" at bounding box center [145, 206] width 105 height 23
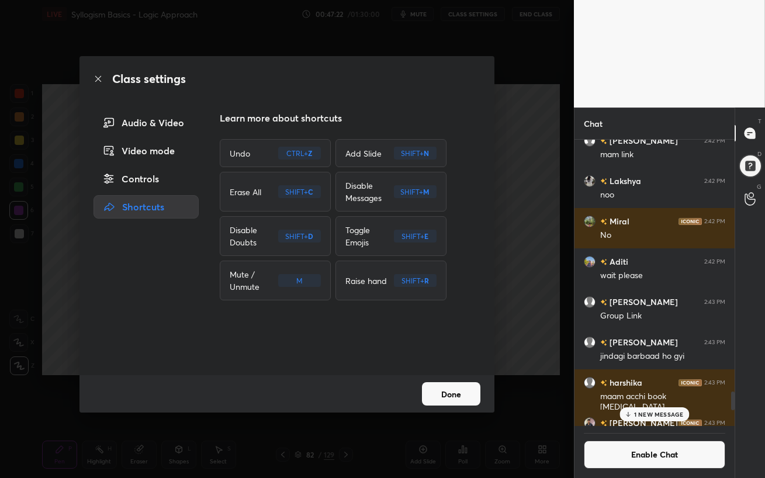
click at [101, 81] on icon at bounding box center [97, 78] width 9 height 9
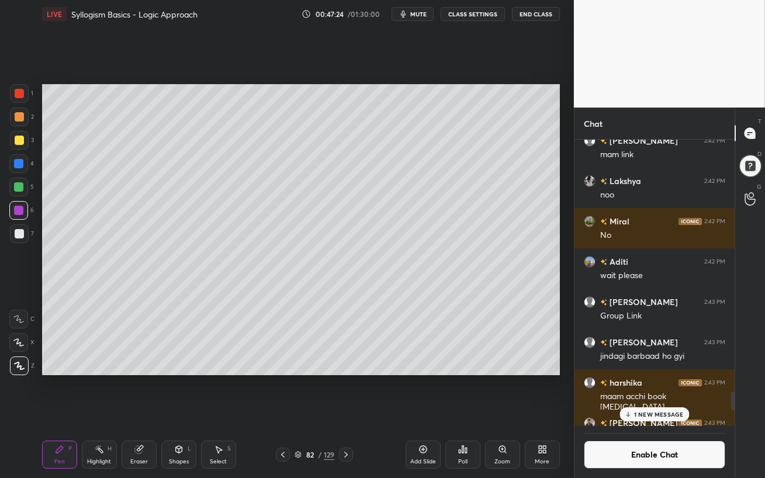
click at [285, 412] on icon at bounding box center [282, 454] width 9 height 9
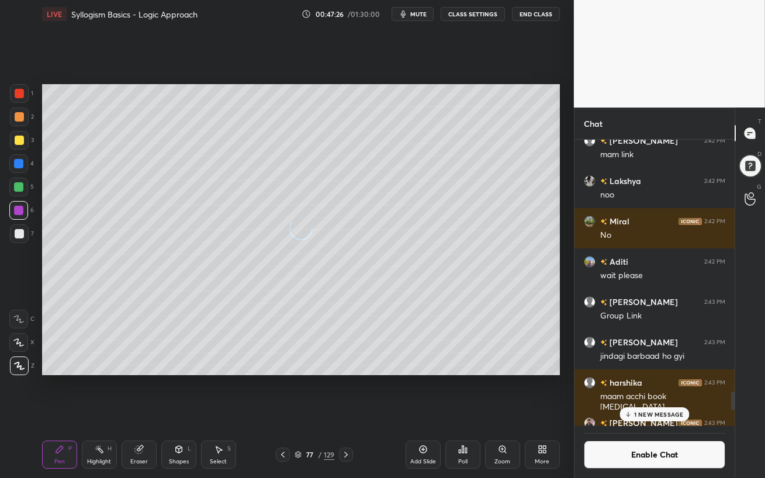
click at [285, 412] on icon at bounding box center [282, 454] width 9 height 9
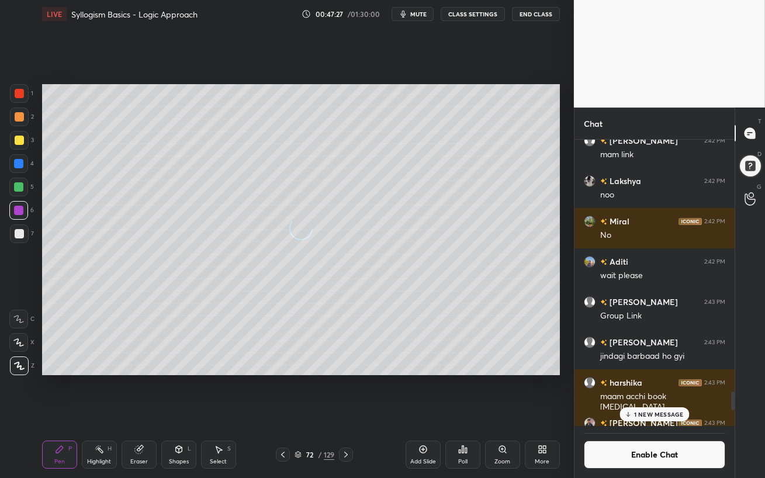
click at [285, 412] on icon at bounding box center [282, 454] width 9 height 9
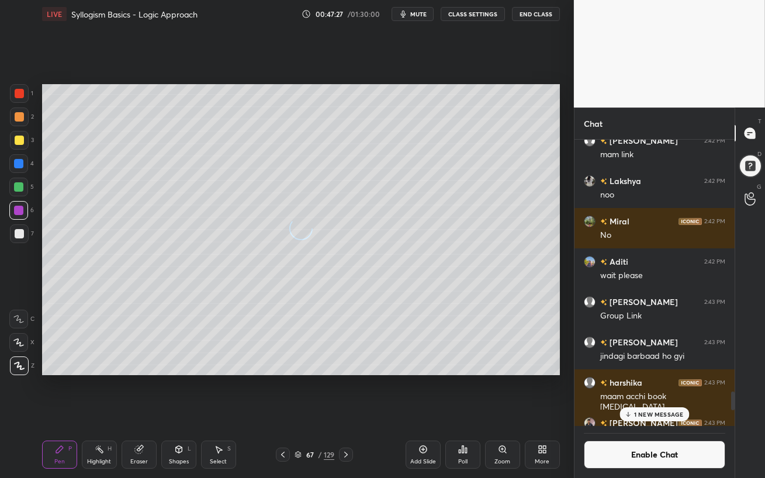
click at [285, 412] on icon at bounding box center [282, 454] width 9 height 9
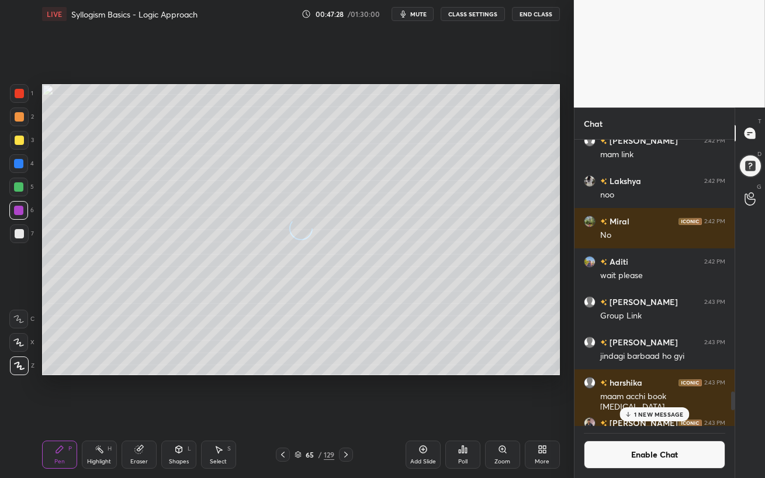
click at [285, 412] on icon at bounding box center [282, 454] width 9 height 9
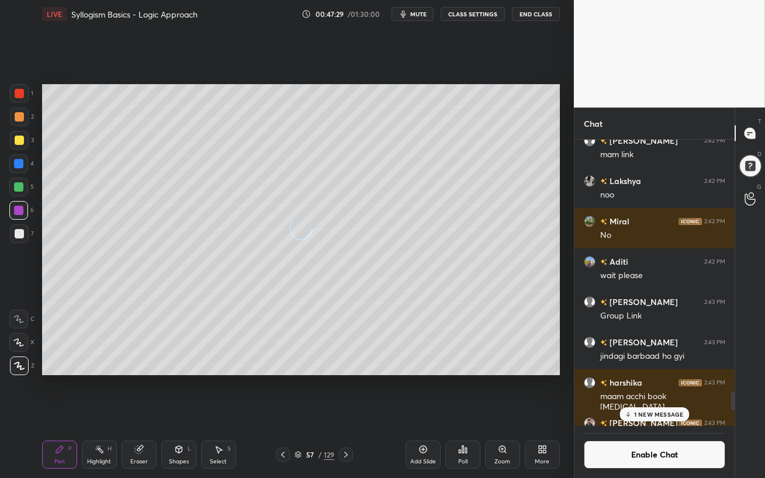
click at [285, 412] on icon at bounding box center [282, 454] width 9 height 9
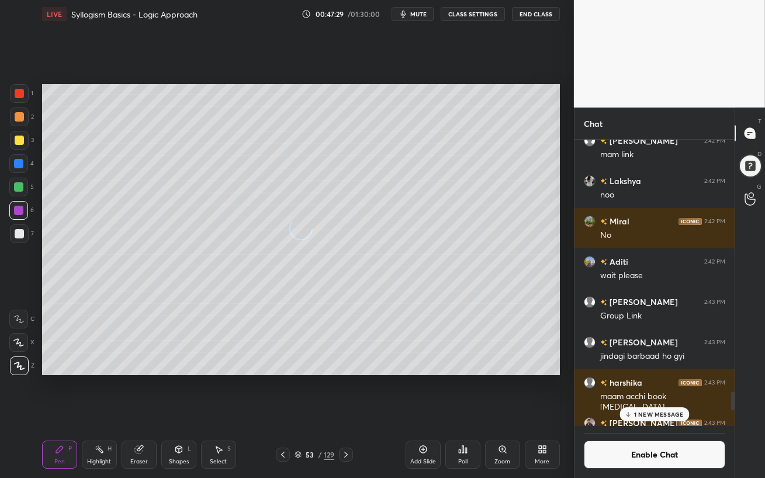
click at [285, 412] on icon at bounding box center [282, 454] width 9 height 9
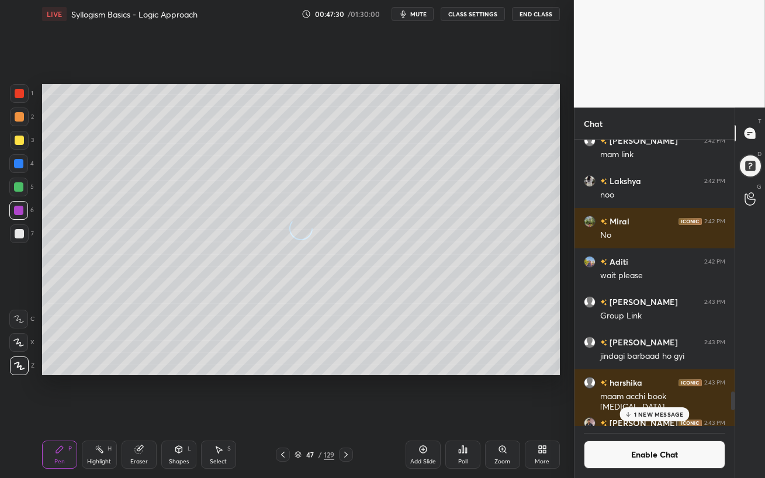
click at [285, 412] on icon at bounding box center [282, 454] width 9 height 9
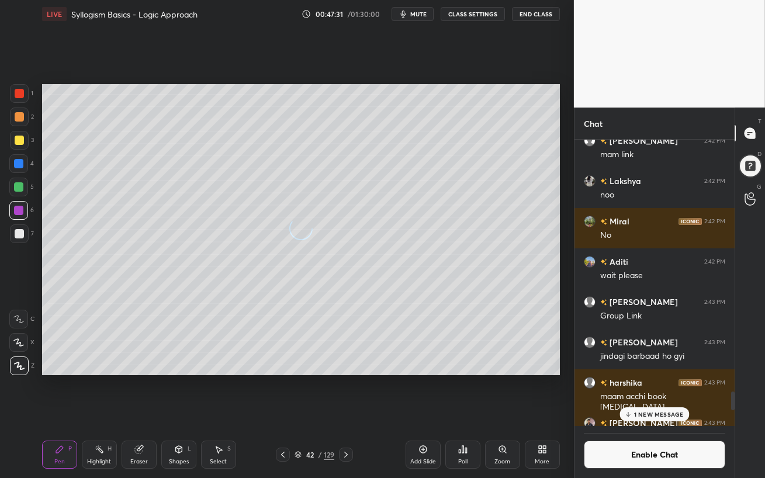
click at [285, 412] on icon at bounding box center [282, 454] width 9 height 9
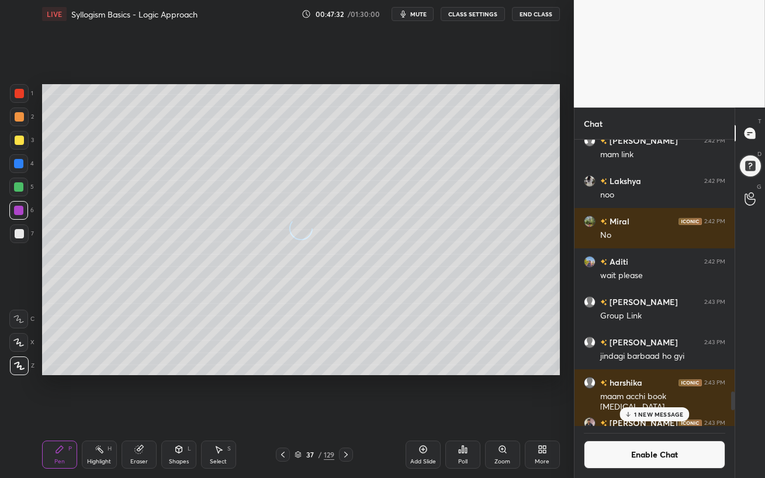
click at [285, 412] on icon at bounding box center [282, 454] width 9 height 9
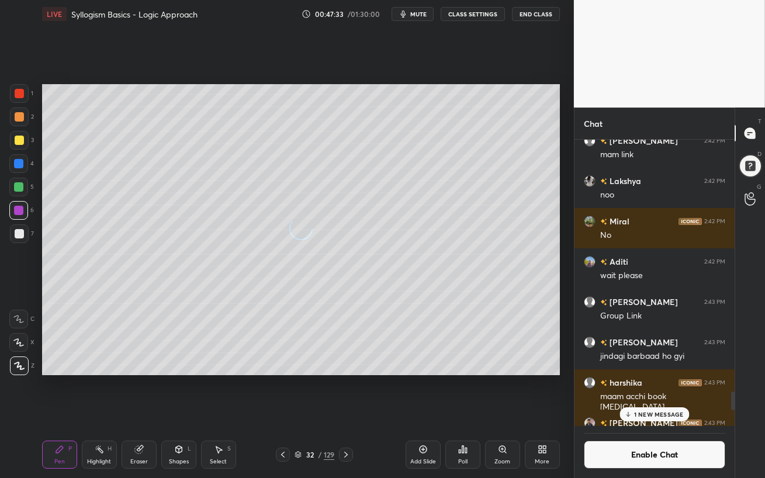
click at [285, 412] on icon at bounding box center [282, 454] width 9 height 9
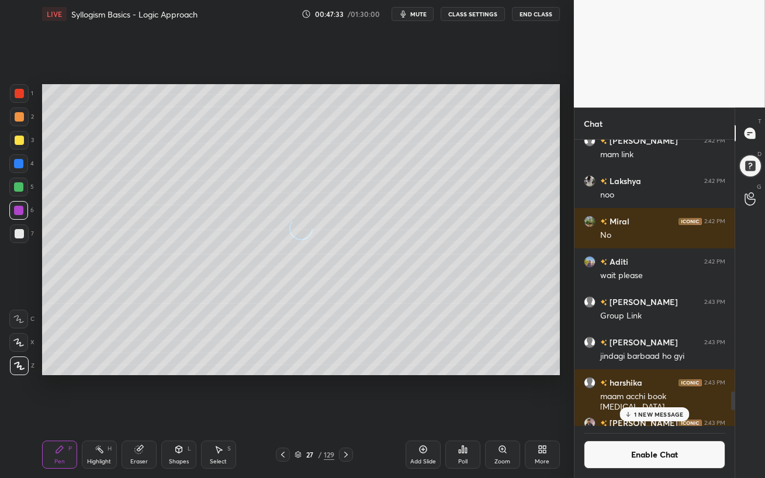
click at [285, 412] on icon at bounding box center [282, 454] width 9 height 9
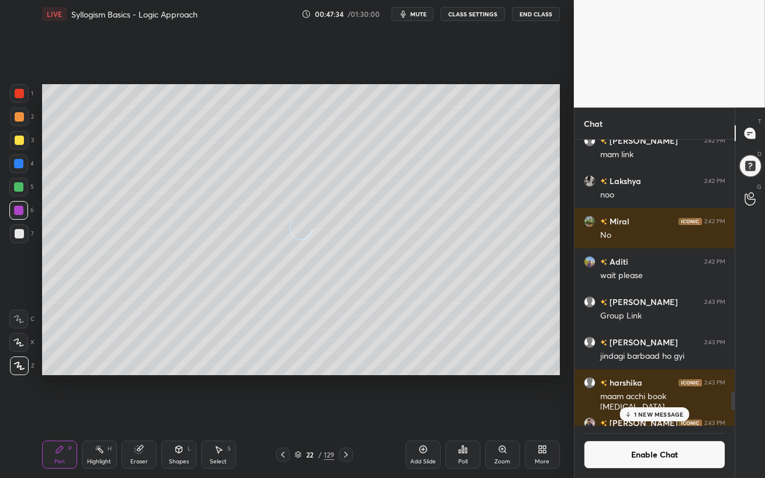
click at [285, 412] on icon at bounding box center [282, 454] width 9 height 9
click at [461, 412] on icon at bounding box center [462, 449] width 2 height 7
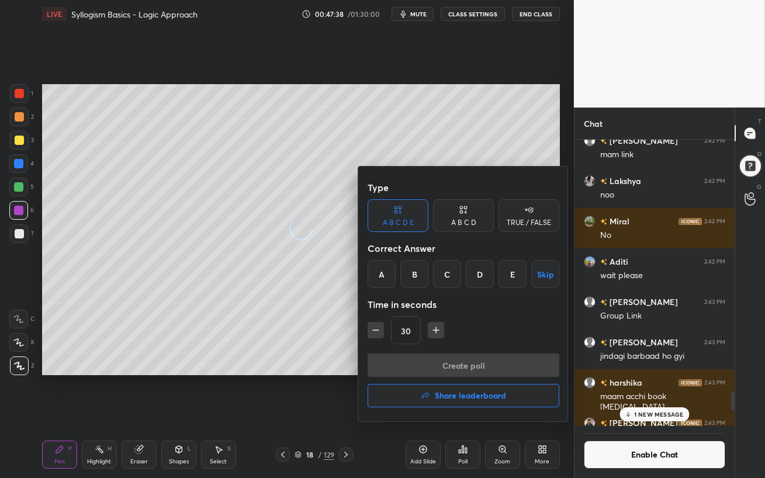
click at [317, 370] on div at bounding box center [382, 239] width 765 height 478
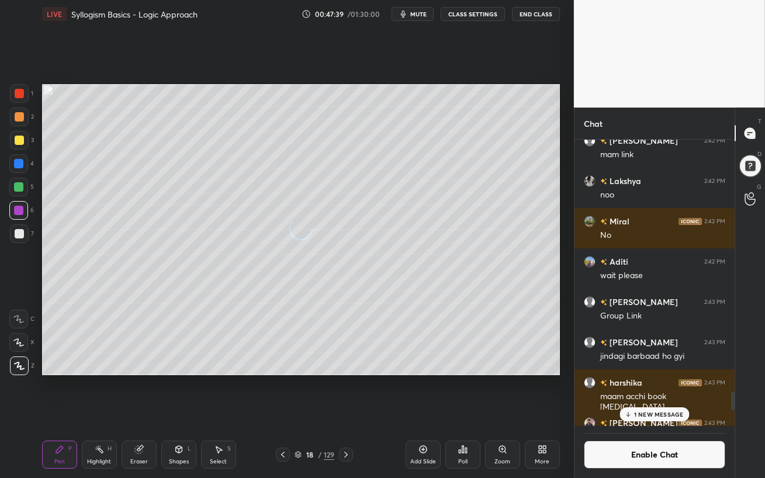
click at [624, 412] on button "Enable Chat" at bounding box center [654, 454] width 141 height 28
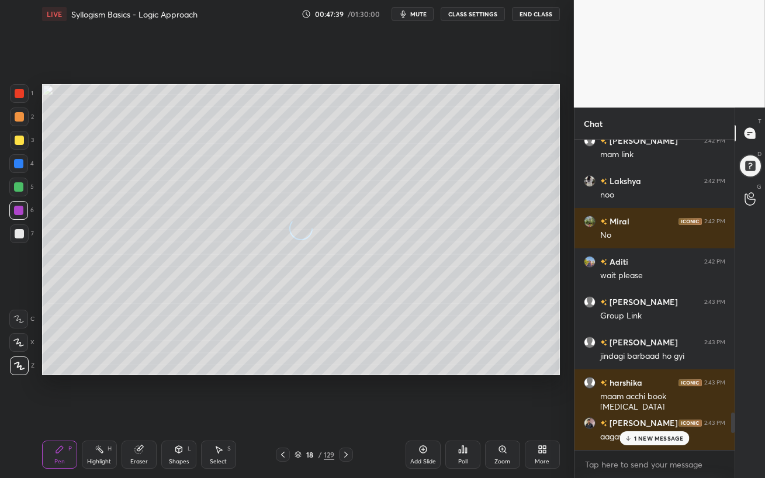
scroll to position [307, 157]
click at [476, 12] on button "CLASS SETTINGS" at bounding box center [472, 14] width 64 height 14
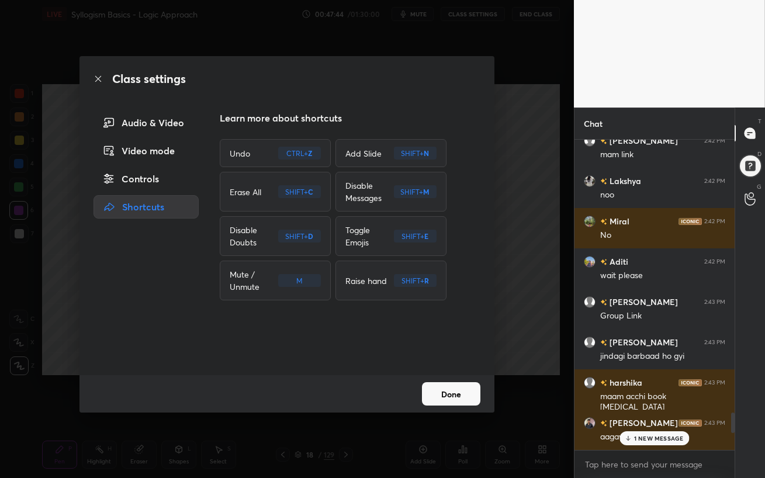
click at [448, 394] on button "Done" at bounding box center [451, 393] width 58 height 23
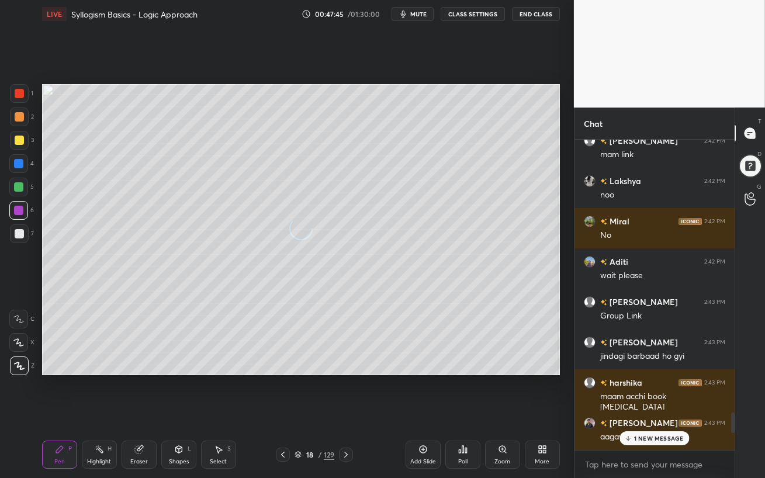
click at [648, 412] on p "1 NEW MESSAGE" at bounding box center [659, 438] width 50 height 7
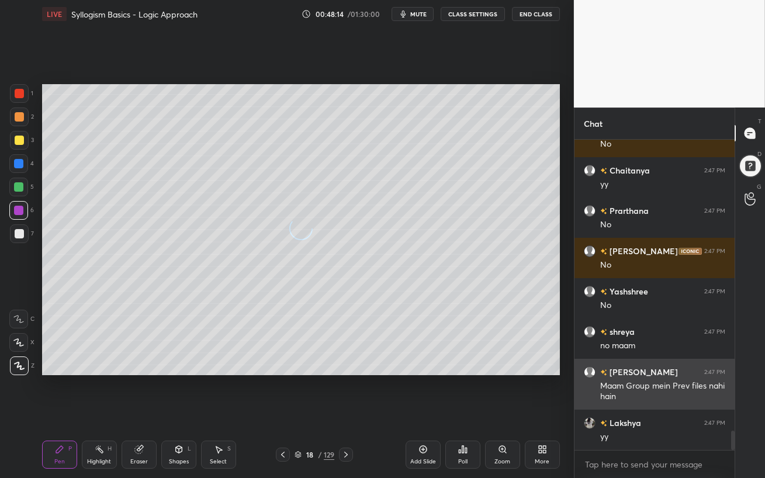
scroll to position [4703, 0]
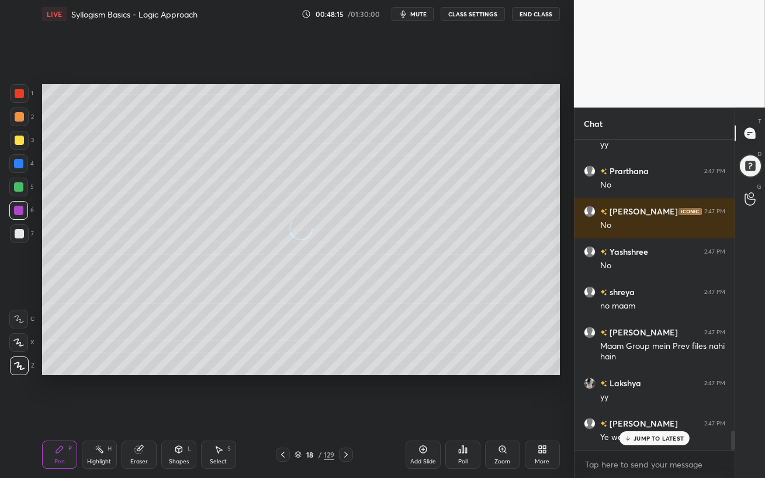
click at [637, 412] on p "JUMP TO LATEST" at bounding box center [658, 438] width 50 height 7
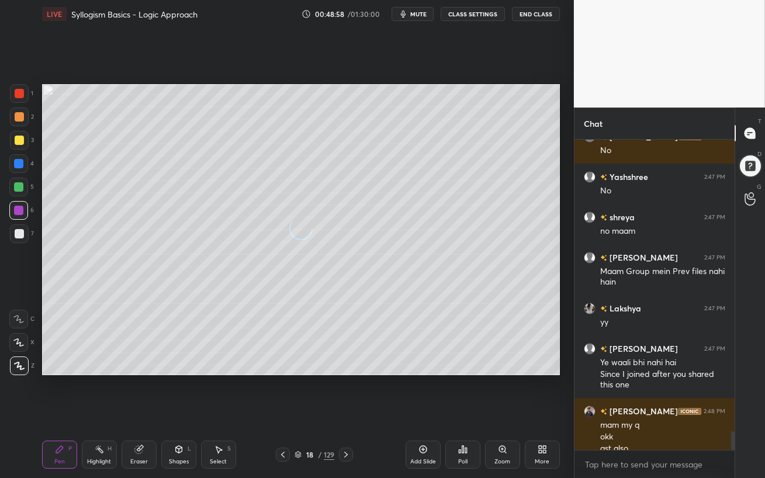
scroll to position [4789, 0]
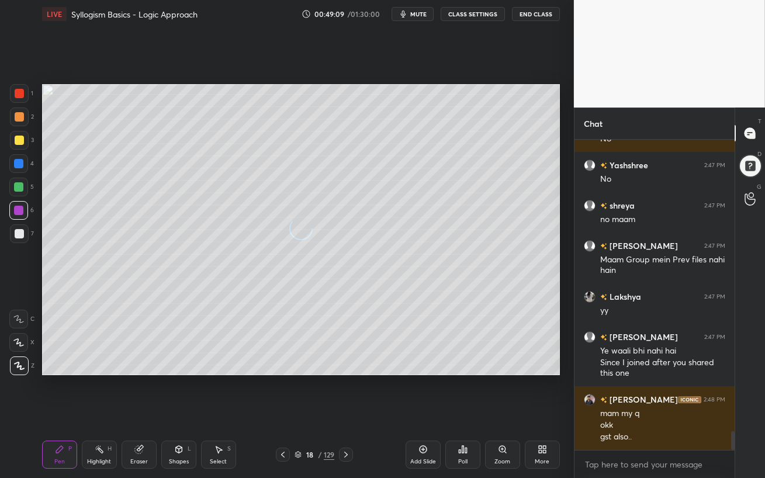
click at [17, 182] on div at bounding box center [18, 186] width 9 height 9
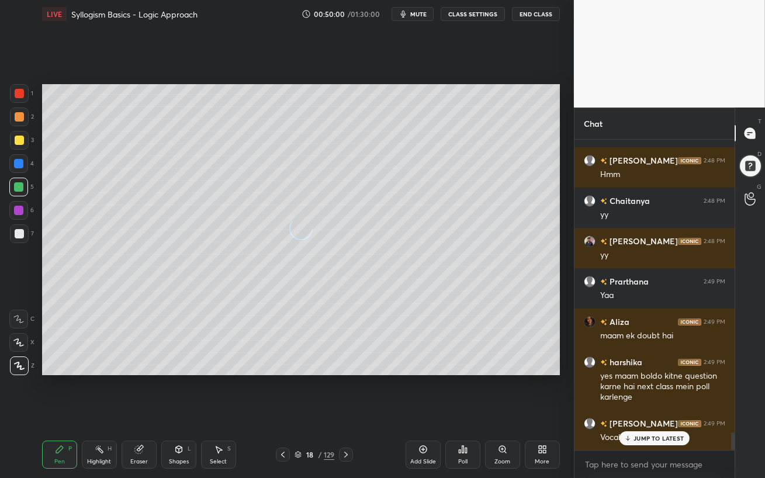
scroll to position [5172, 0]
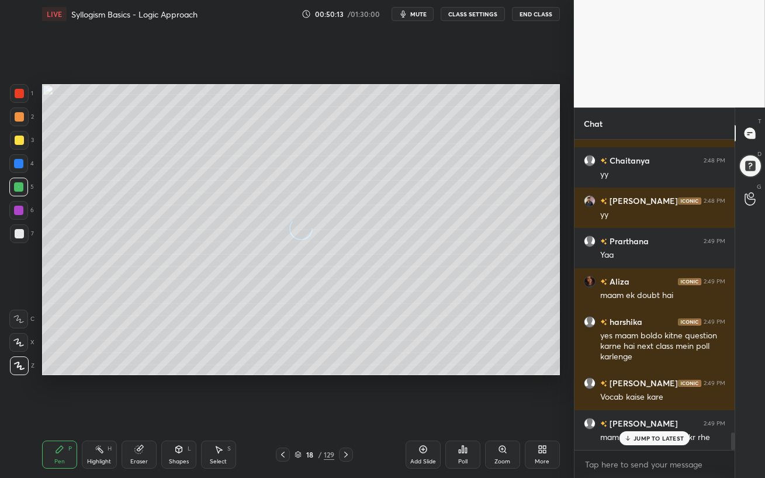
click at [644, 412] on p "JUMP TO LATEST" at bounding box center [658, 438] width 50 height 7
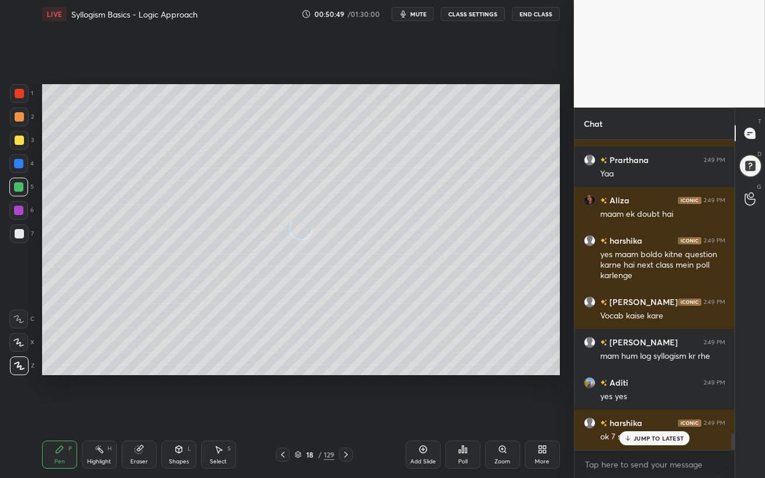
scroll to position [5325, 0]
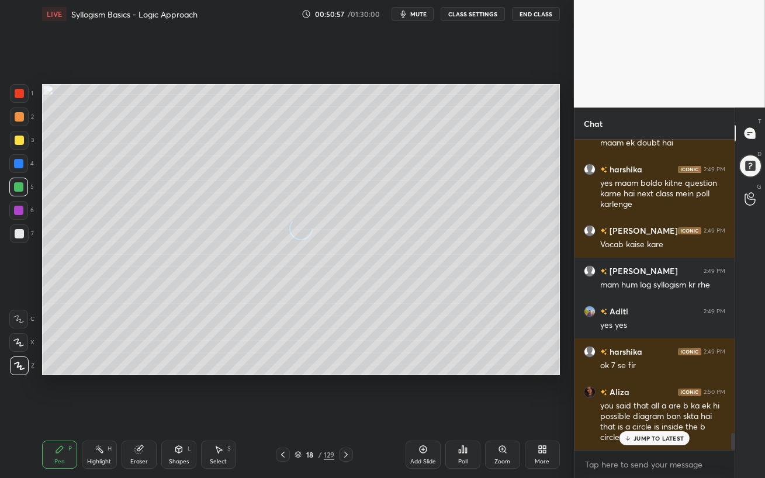
click at [637, 412] on div "JUMP TO LATEST" at bounding box center [654, 438] width 70 height 14
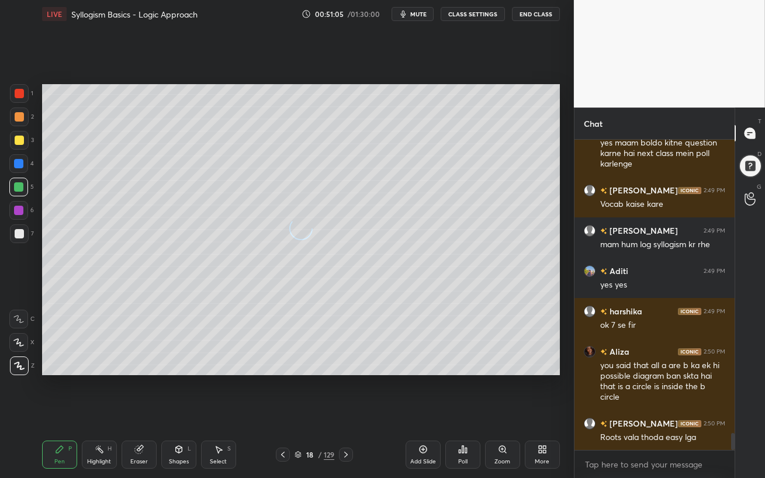
scroll to position [5394, 0]
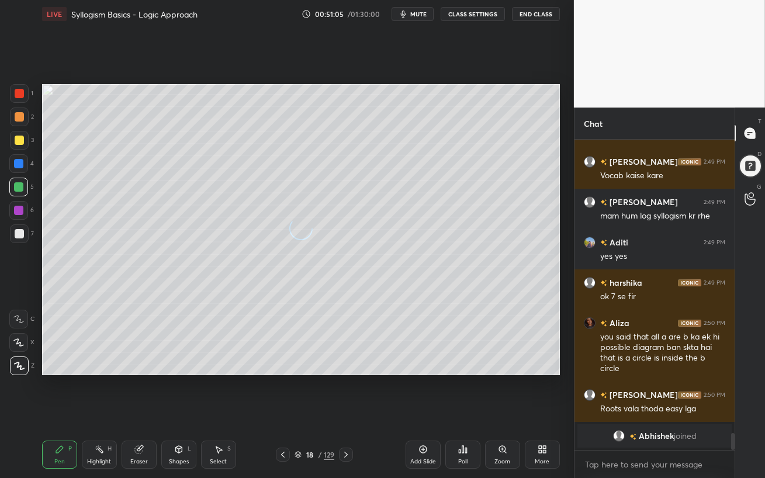
click at [640, 412] on div "[PERSON_NAME] 2:49 PM maam ek doubt hai [PERSON_NAME] 2:49 PM yes maam boldo ki…" at bounding box center [654, 295] width 160 height 310
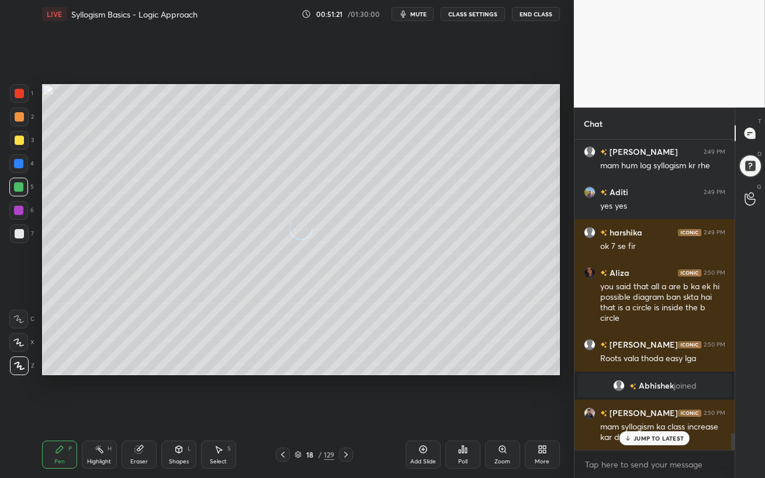
click at [640, 412] on p "JUMP TO LATEST" at bounding box center [658, 438] width 50 height 7
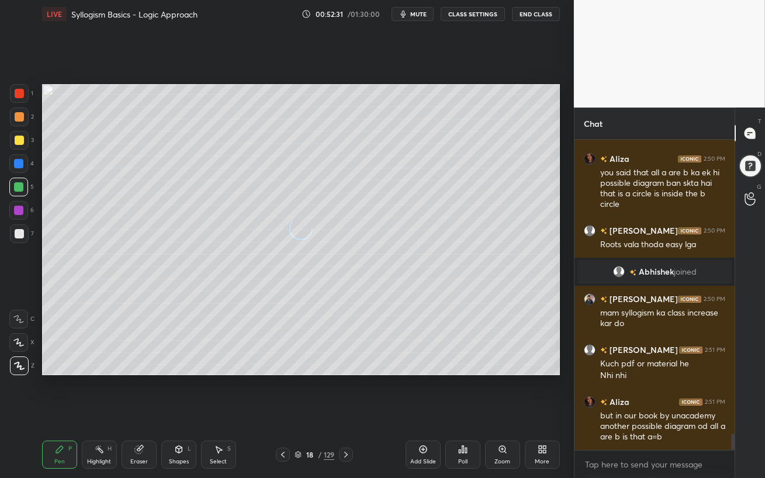
scroll to position [5608, 0]
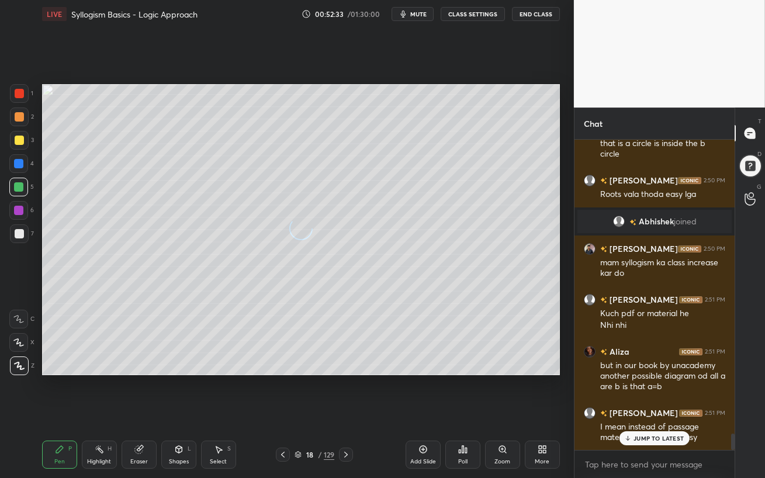
click at [640, 412] on p "JUMP TO LATEST" at bounding box center [658, 438] width 50 height 7
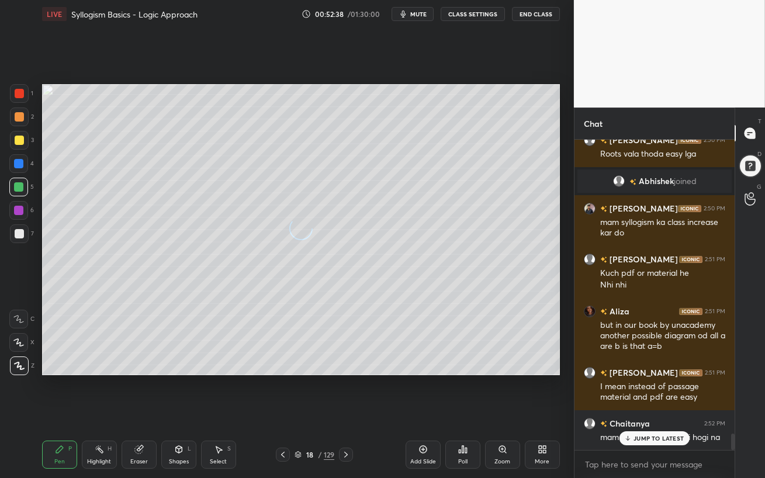
click at [640, 412] on p "JUMP TO LATEST" at bounding box center [658, 438] width 50 height 7
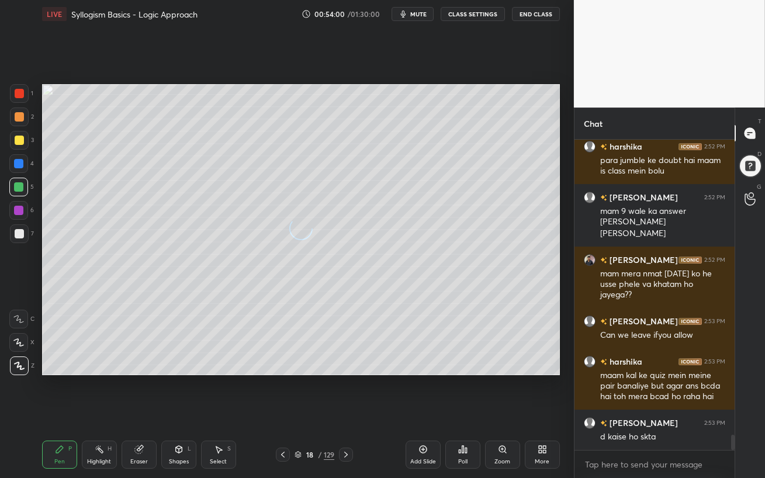
scroll to position [6005, 0]
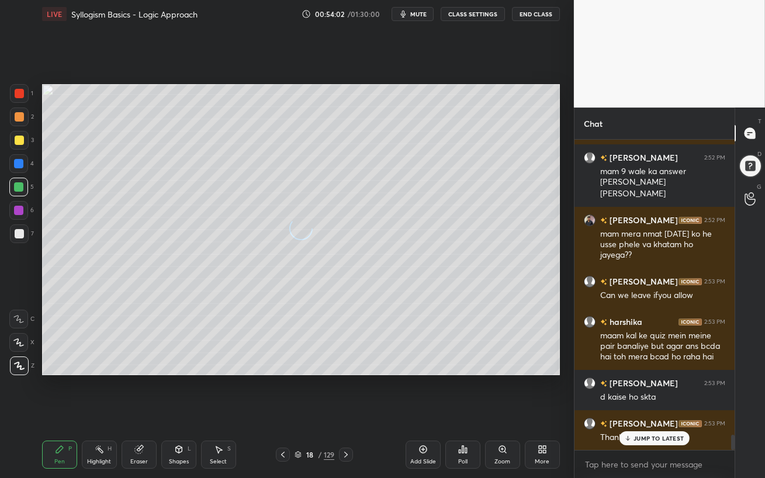
click at [647, 412] on div "JUMP TO LATEST" at bounding box center [654, 438] width 70 height 14
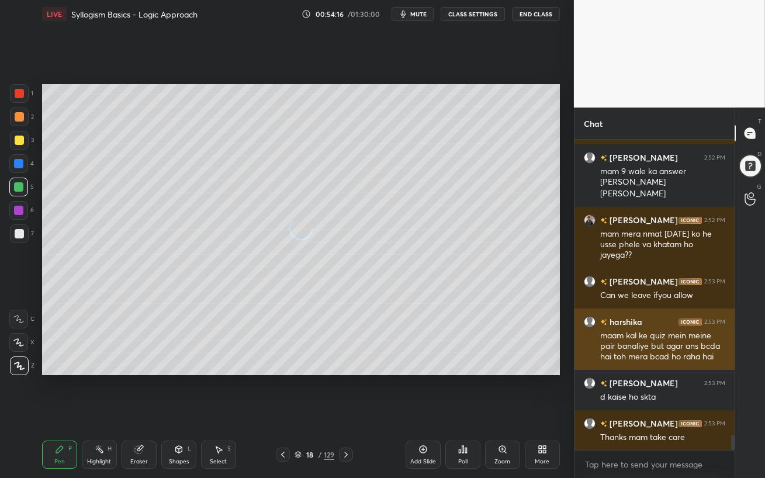
scroll to position [6046, 0]
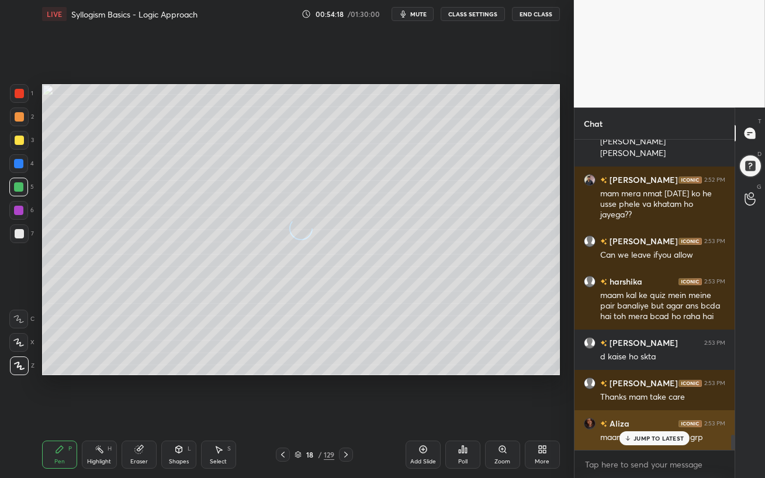
click at [651, 412] on p "JUMP TO LATEST" at bounding box center [658, 438] width 50 height 7
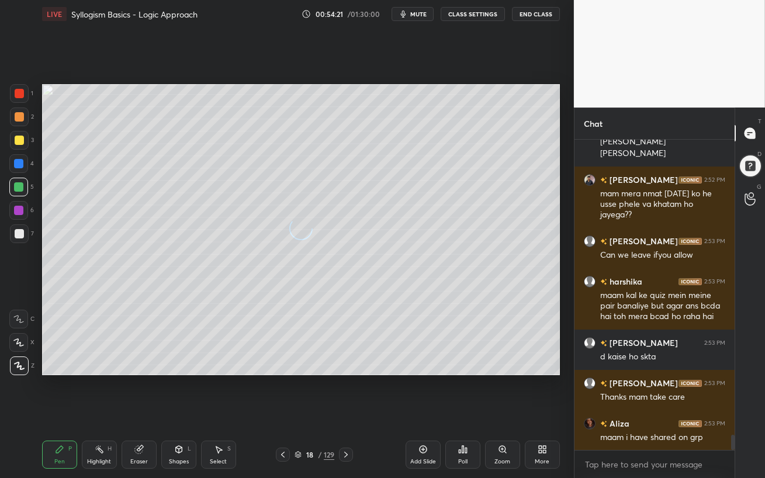
click at [18, 164] on div at bounding box center [18, 163] width 9 height 9
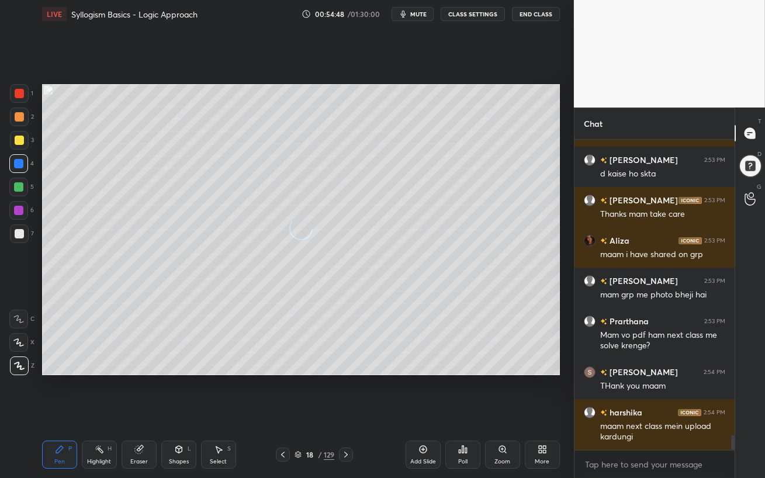
scroll to position [6268, 0]
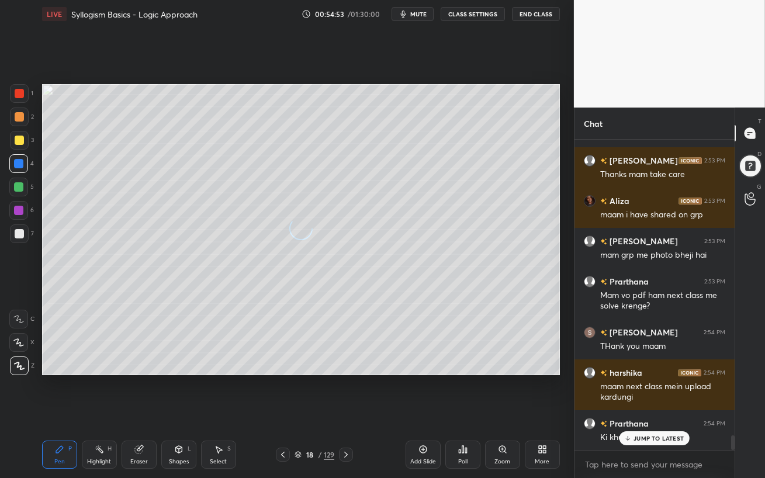
click at [645, 412] on p "JUMP TO LATEST" at bounding box center [658, 438] width 50 height 7
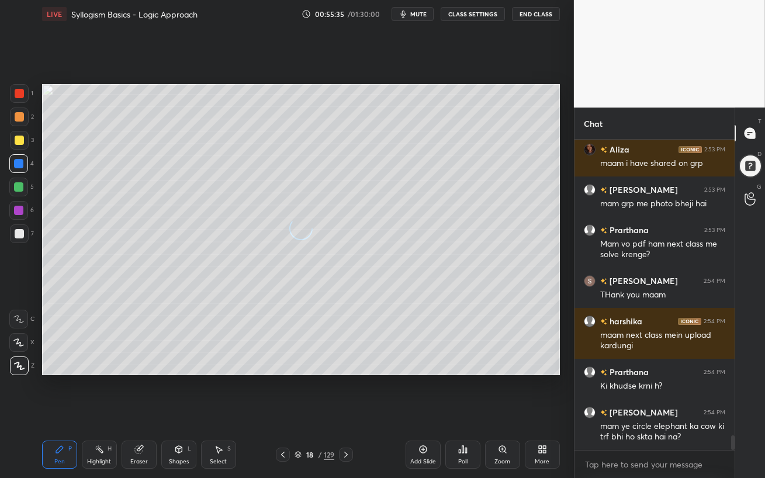
drag, startPoint x: 12, startPoint y: 211, endPoint x: 29, endPoint y: 220, distance: 19.1
click at [11, 212] on div at bounding box center [18, 210] width 19 height 19
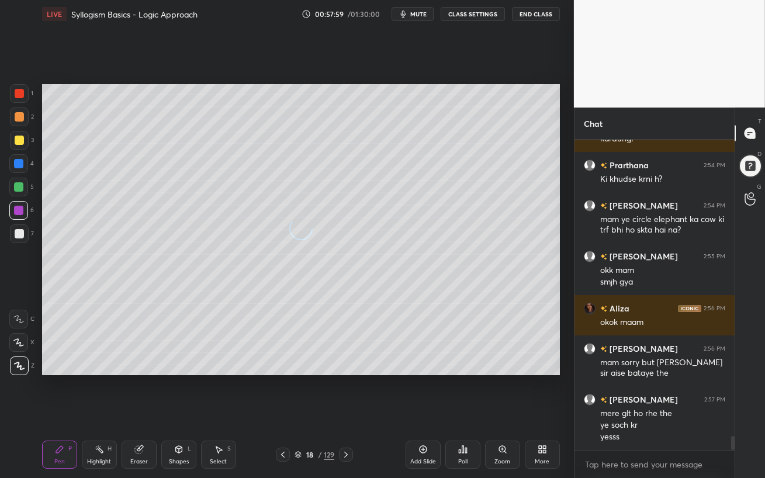
scroll to position [6538, 0]
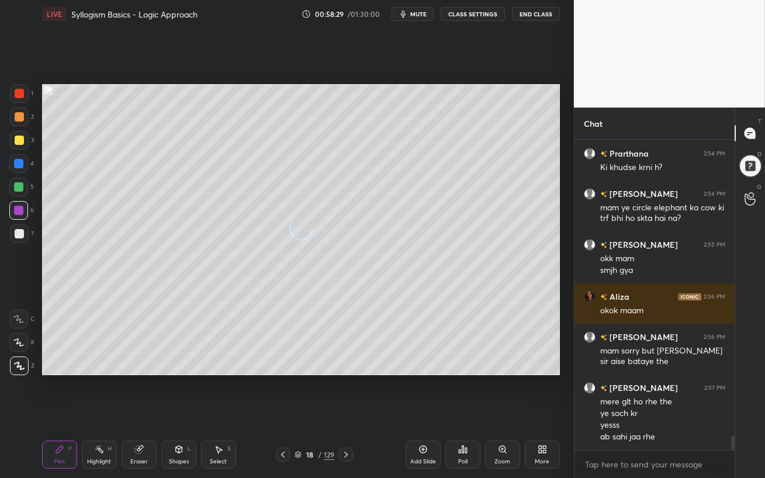
click at [16, 196] on div at bounding box center [18, 187] width 19 height 19
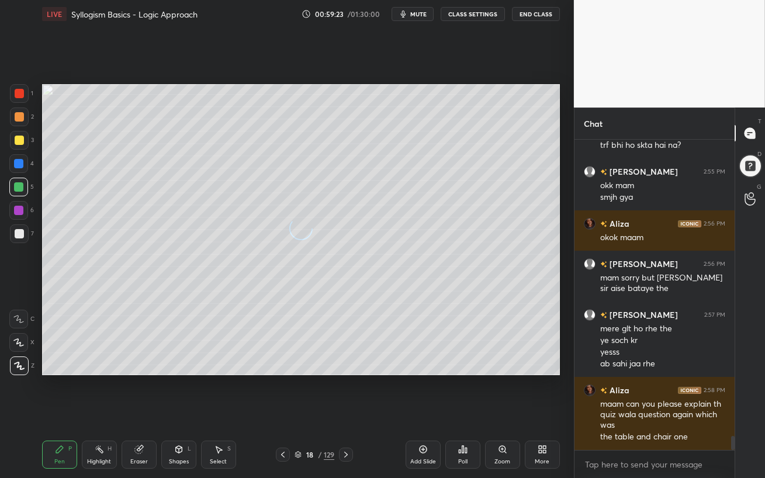
scroll to position [6623, 0]
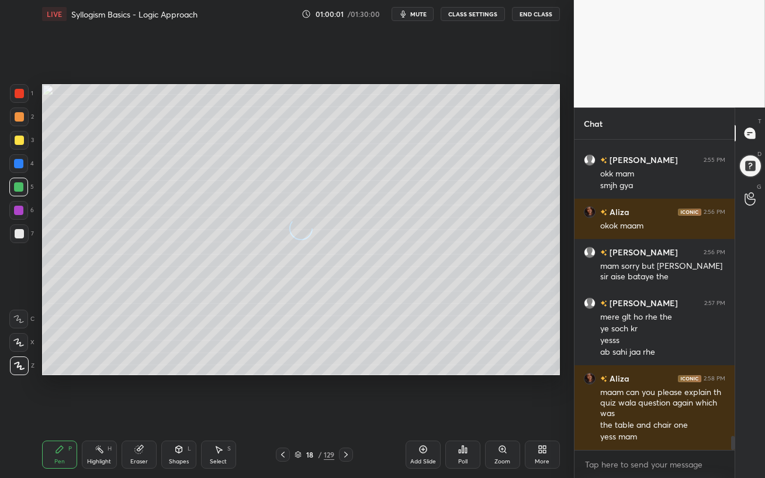
click at [348, 412] on icon at bounding box center [345, 454] width 9 height 9
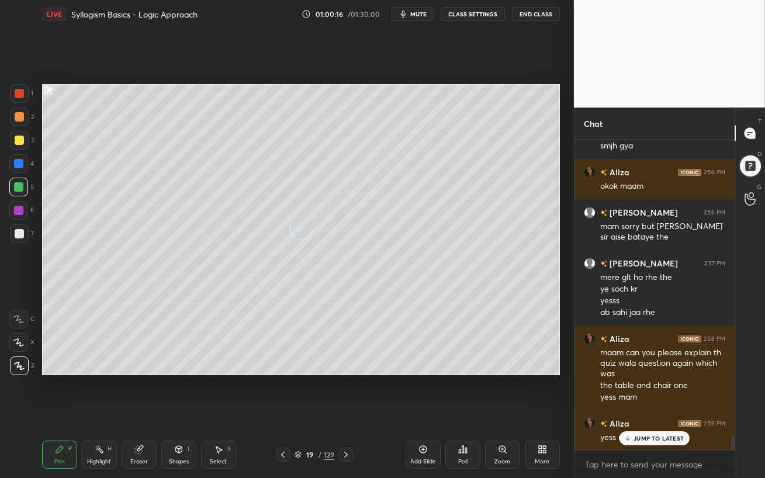
click at [19, 236] on div at bounding box center [19, 233] width 9 height 9
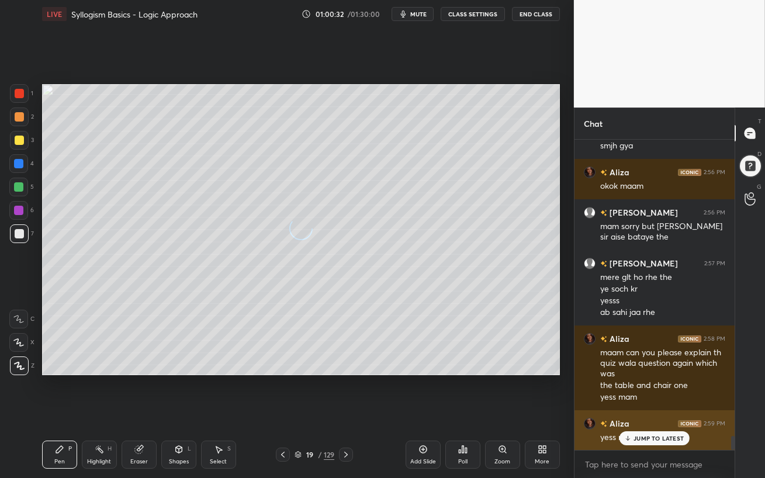
click at [652, 412] on p "JUMP TO LATEST" at bounding box center [658, 438] width 50 height 7
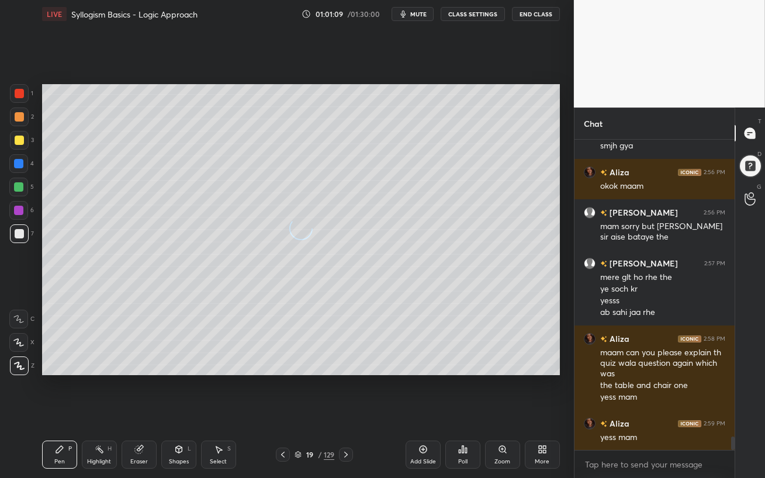
scroll to position [6714, 0]
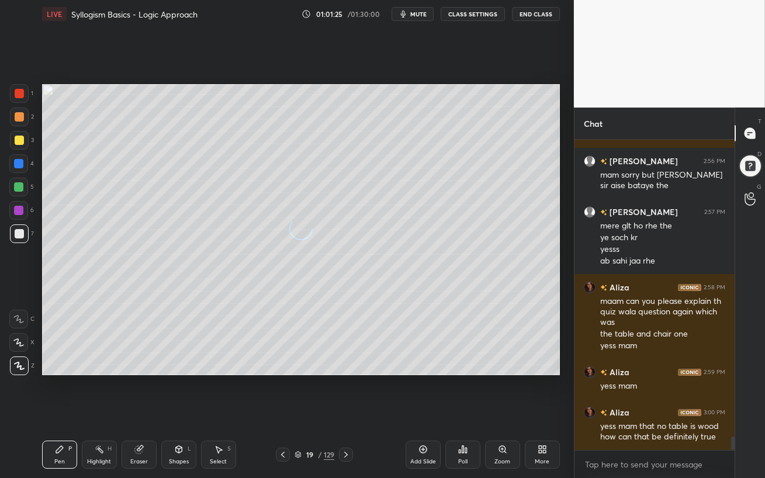
click at [16, 206] on div at bounding box center [18, 210] width 9 height 9
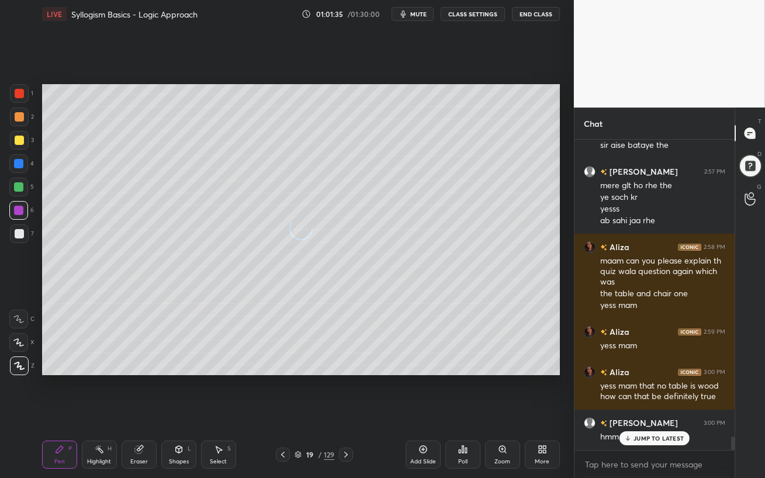
scroll to position [6794, 0]
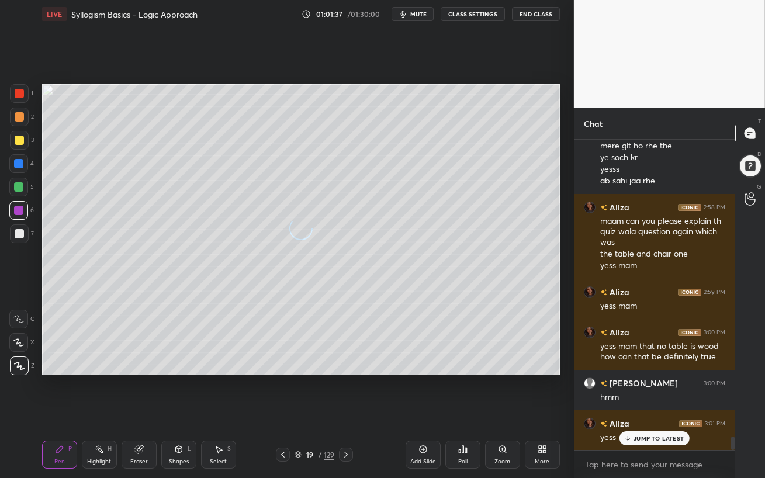
click at [624, 412] on div "JUMP TO LATEST" at bounding box center [654, 438] width 70 height 14
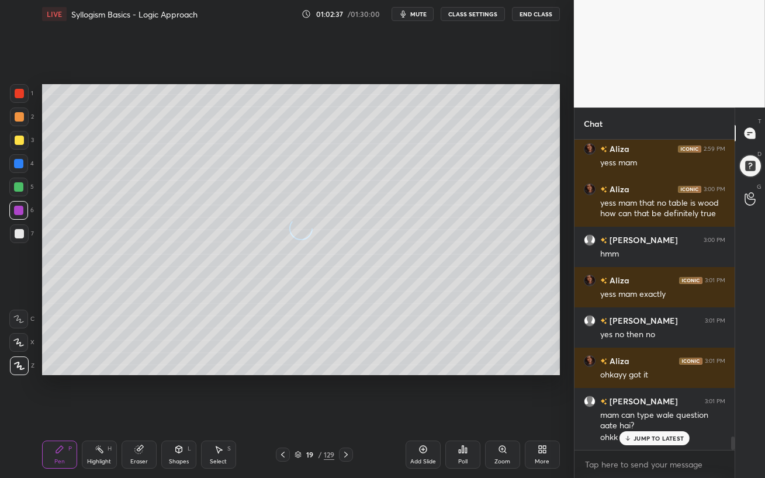
scroll to position [6977, 0]
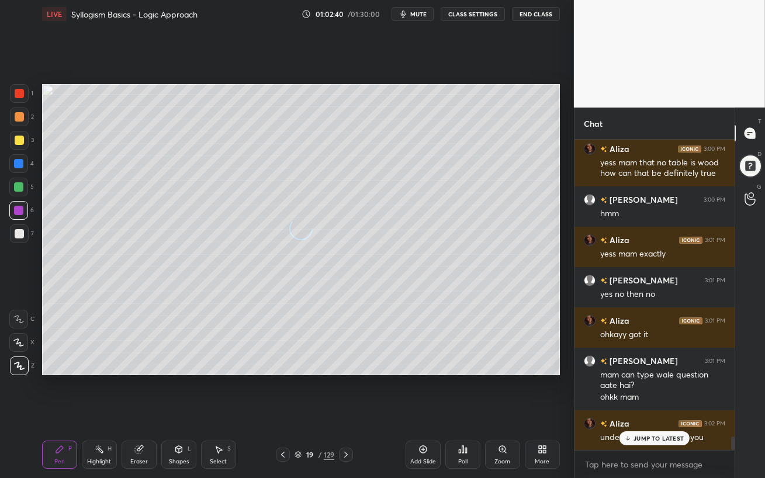
click at [669, 412] on p "JUMP TO LATEST" at bounding box center [658, 438] width 50 height 7
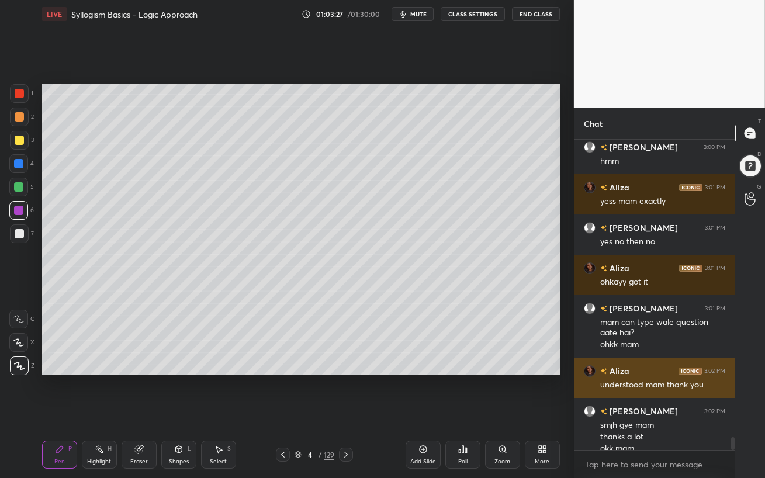
scroll to position [7042, 0]
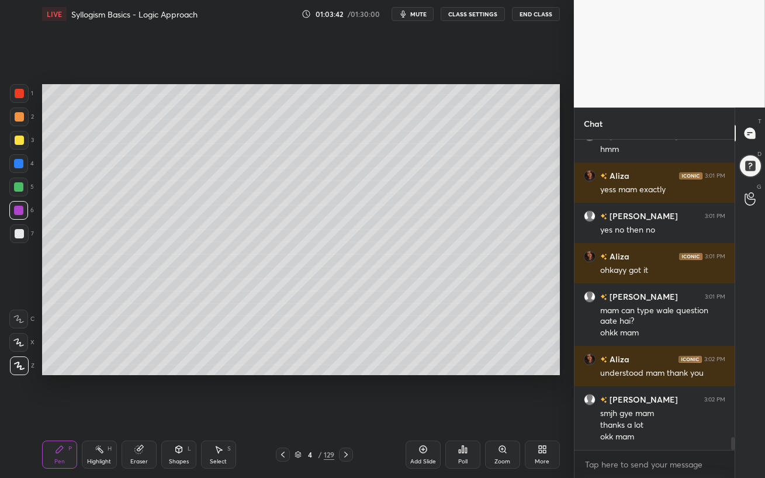
click at [12, 188] on div at bounding box center [18, 187] width 19 height 19
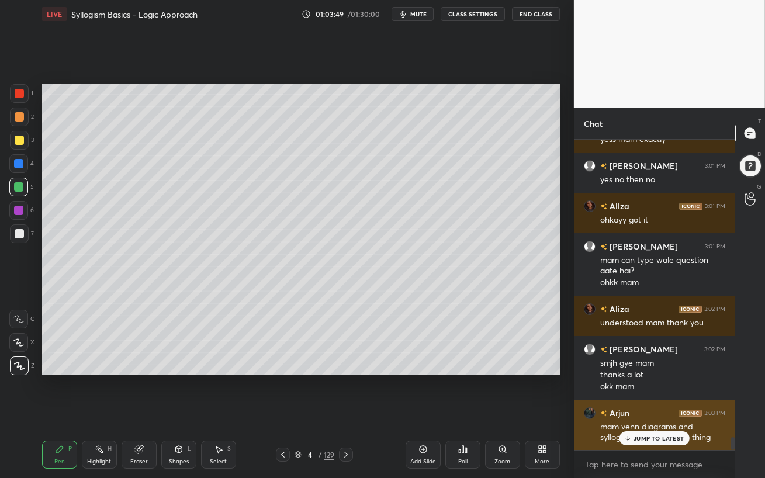
click at [654, 412] on p "JUMP TO LATEST" at bounding box center [658, 438] width 50 height 7
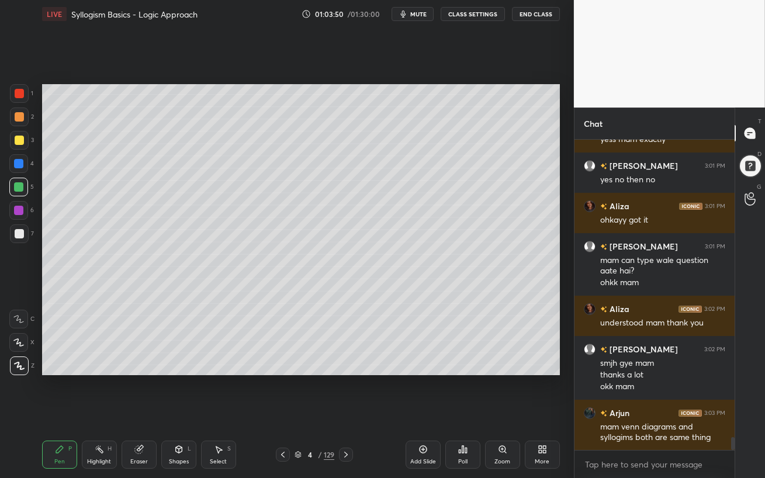
scroll to position [7132, 0]
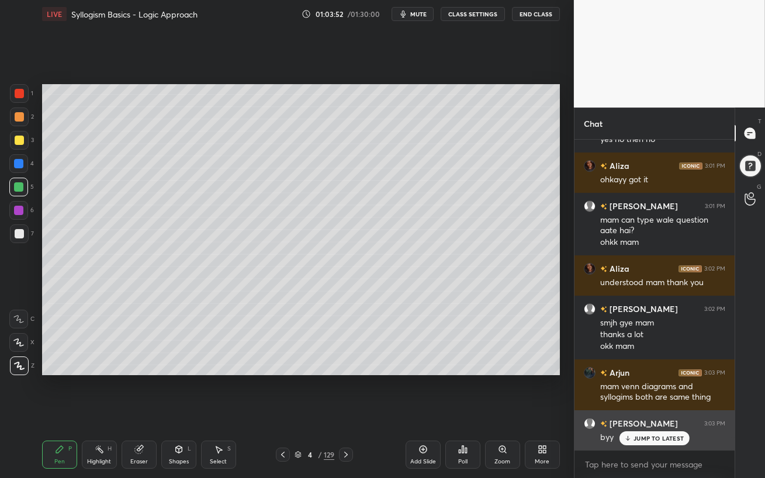
click at [644, 412] on p "JUMP TO LATEST" at bounding box center [658, 438] width 50 height 7
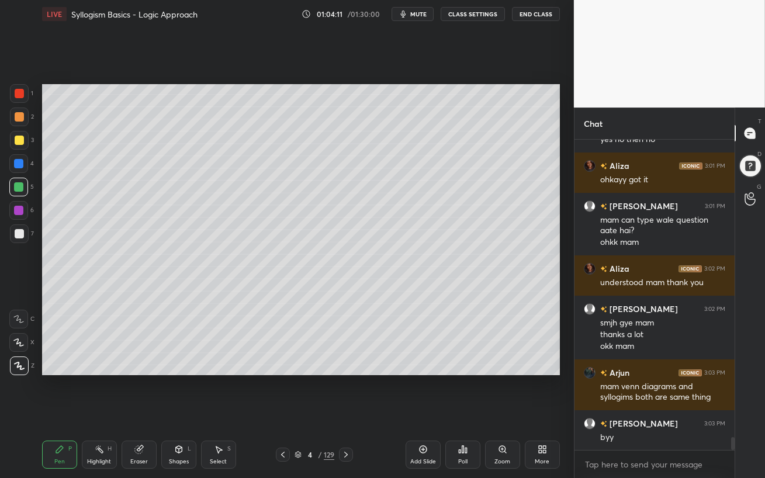
scroll to position [7173, 0]
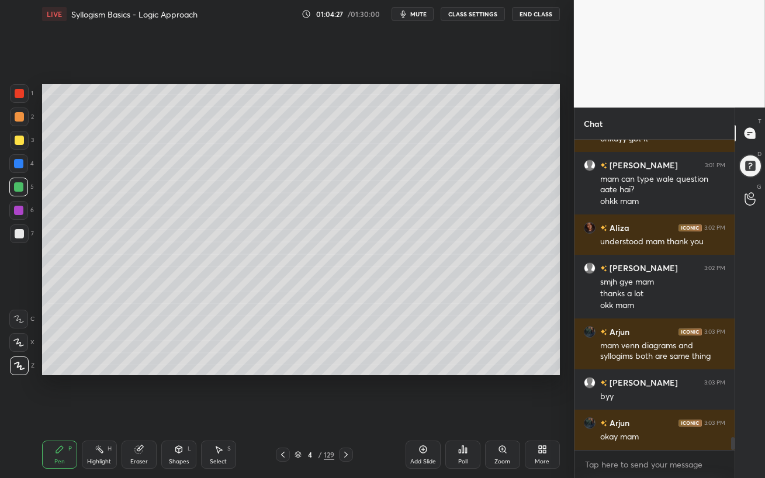
click at [540, 14] on button "End Class" at bounding box center [536, 14] width 48 height 14
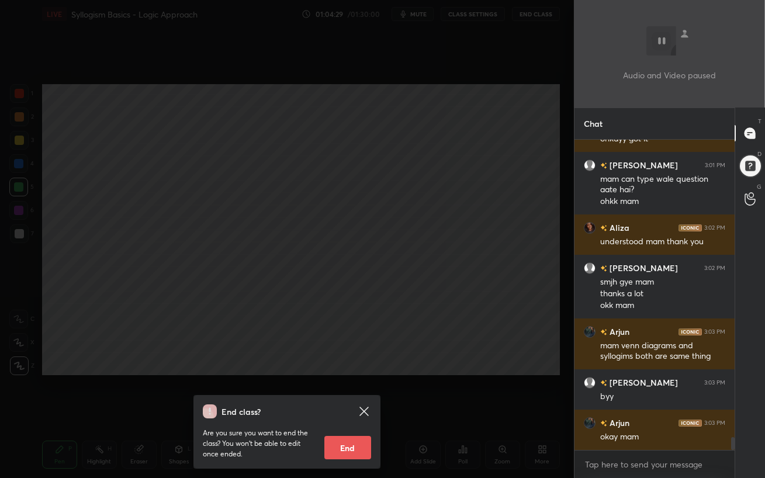
scroll to position [7185, 0]
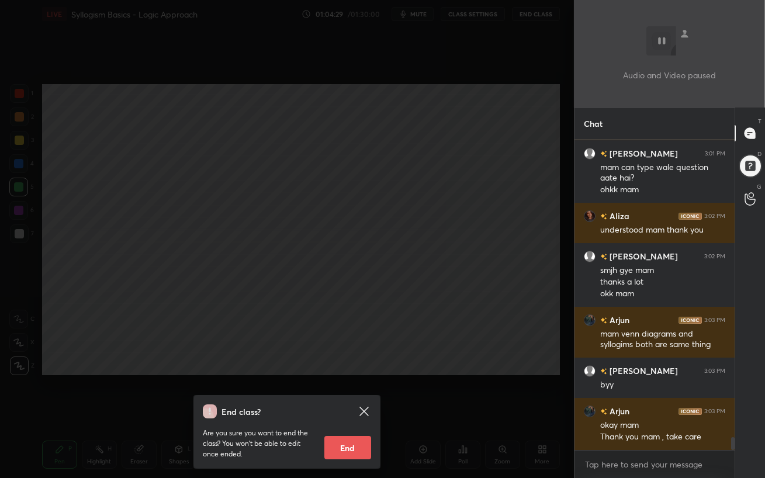
click at [349, 412] on button "End" at bounding box center [347, 447] width 47 height 23
type textarea "x"
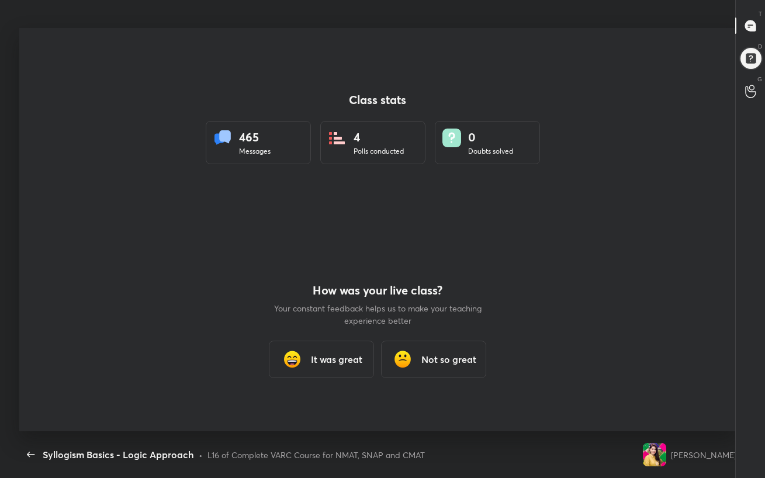
scroll to position [0, 0]
click at [336, 363] on h3 "It was great" at bounding box center [336, 359] width 51 height 14
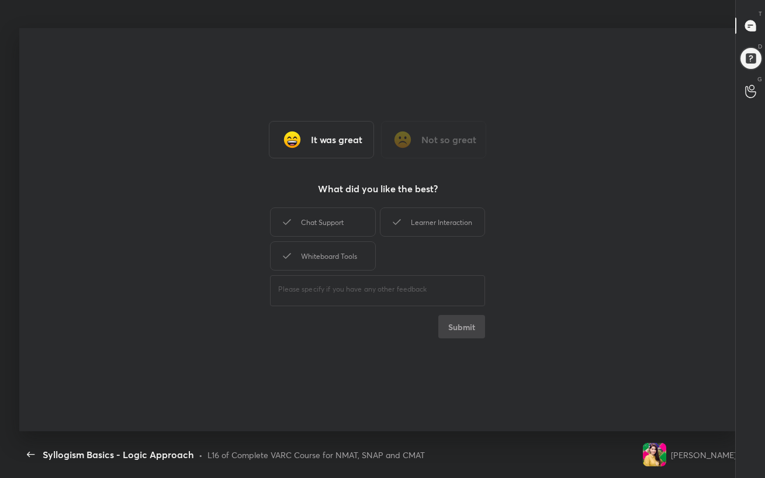
click at [341, 128] on div "It was great" at bounding box center [321, 139] width 105 height 37
click at [338, 211] on div "Chat Support" at bounding box center [322, 221] width 105 height 29
click at [342, 254] on div "Whiteboard Tools" at bounding box center [322, 255] width 105 height 29
click at [430, 223] on div "Learner Interaction" at bounding box center [432, 221] width 105 height 29
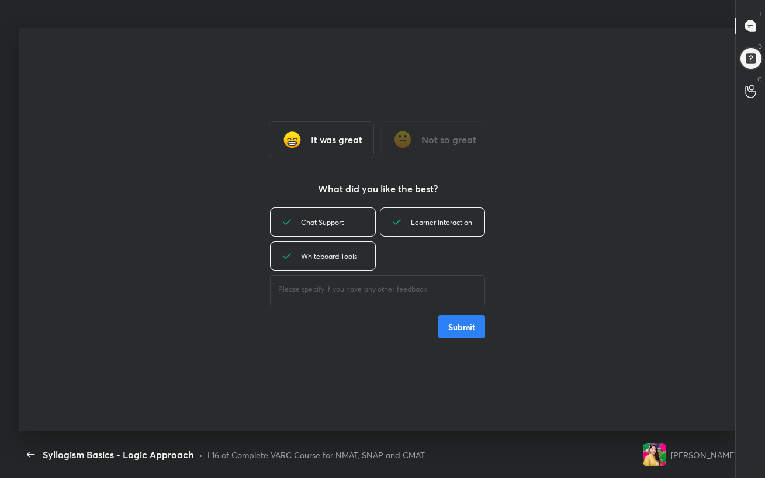
click at [467, 334] on button "Submit" at bounding box center [461, 326] width 47 height 23
